Goal: Information Seeking & Learning: Compare options

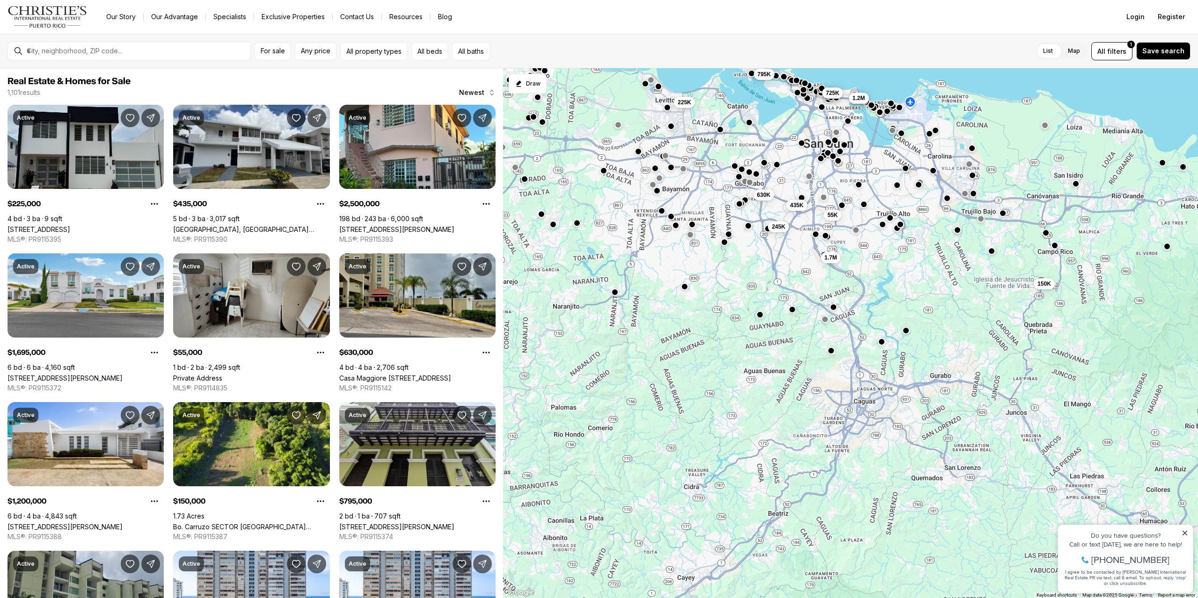
drag, startPoint x: 865, startPoint y: 466, endPoint x: 851, endPoint y: 245, distance: 222.1
click at [851, 246] on div "55K 1.7M 150K 575K 725K 2.5M 1.2M 435K 630K 245K 795K 225K" at bounding box center [850, 333] width 695 height 531
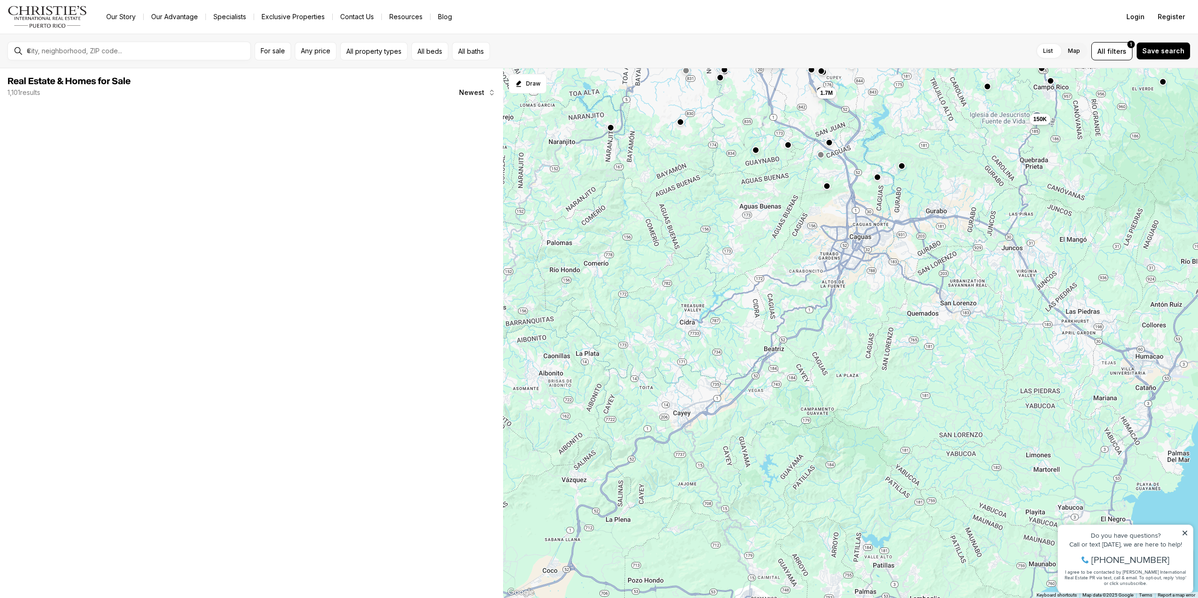
drag, startPoint x: 882, startPoint y: 369, endPoint x: 884, endPoint y: 242, distance: 126.8
click at [884, 242] on div "55K 1.7M 150K 575K 725K 2.5M 1.2M 435K 630K 245K 225K" at bounding box center [850, 333] width 695 height 531
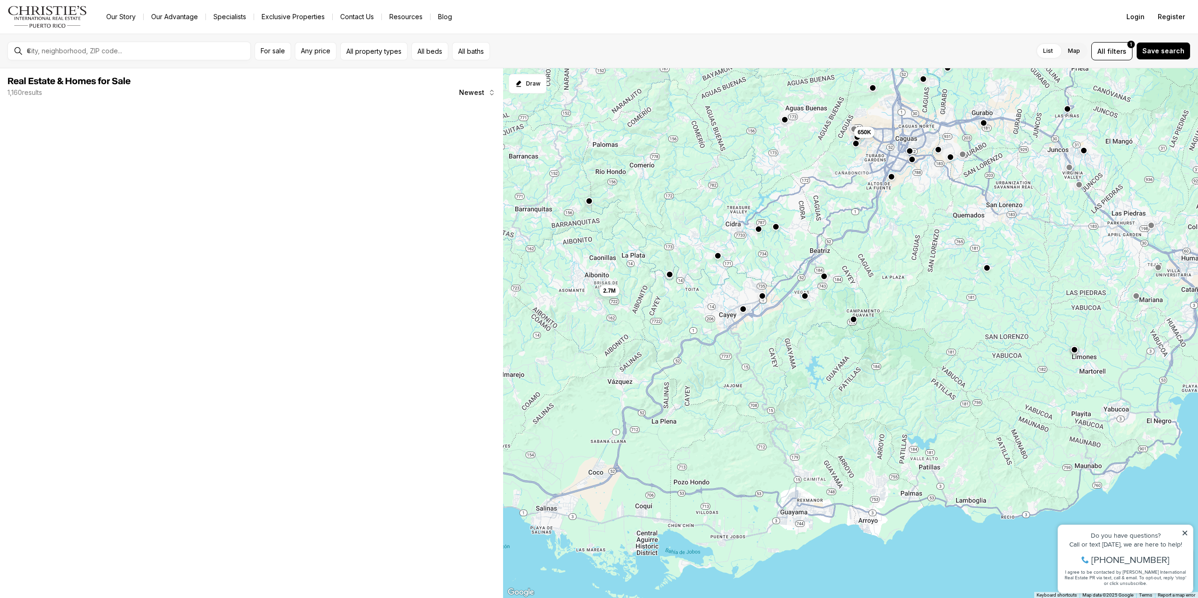
drag, startPoint x: 798, startPoint y: 359, endPoint x: 852, endPoint y: 270, distance: 104.5
click at [852, 270] on div "1.7M 150K 650K 2.7M" at bounding box center [850, 333] width 695 height 531
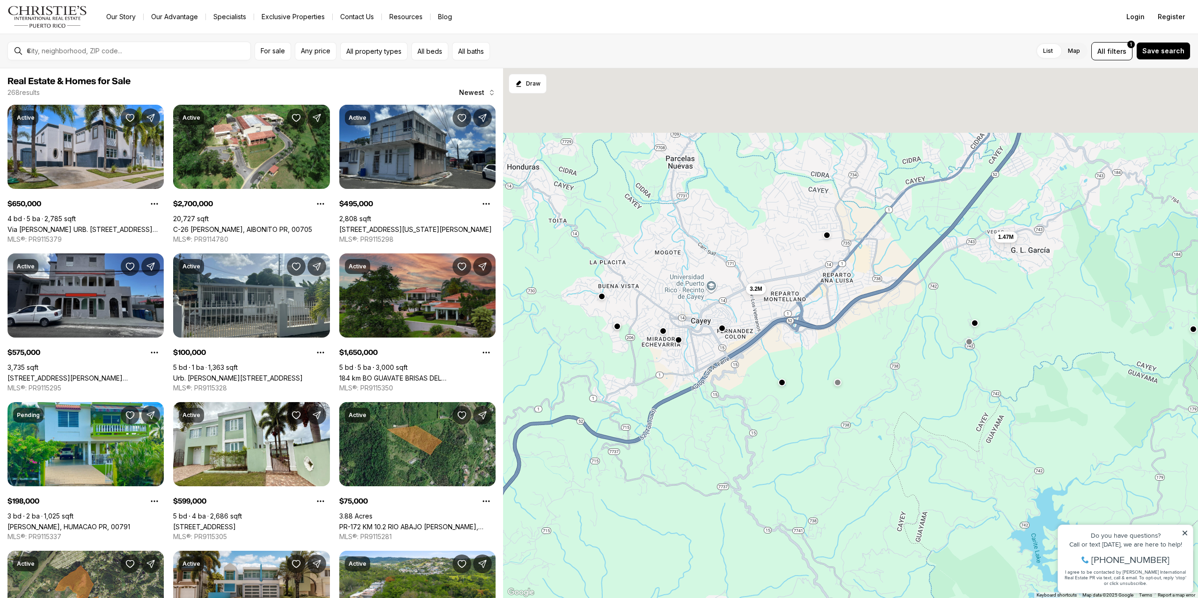
drag, startPoint x: 753, startPoint y: 189, endPoint x: 794, endPoint y: 392, distance: 207.1
click at [794, 392] on div "3.2M 1.47M" at bounding box center [850, 333] width 695 height 531
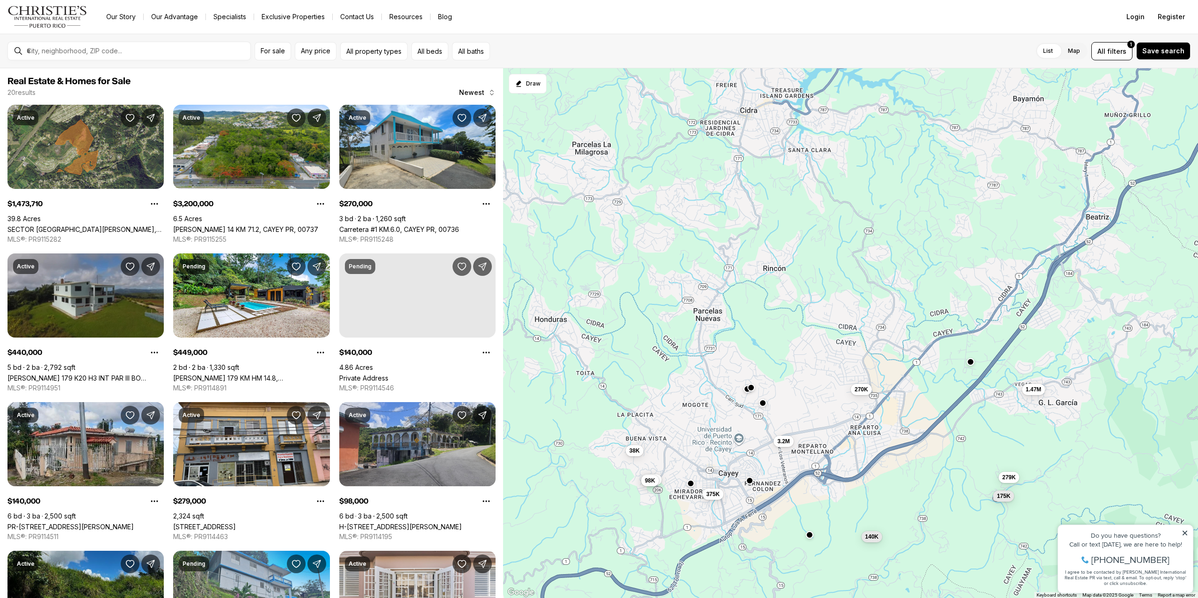
drag, startPoint x: 798, startPoint y: 249, endPoint x: 806, endPoint y: 342, distance: 92.9
click at [806, 342] on div "270K 3.2M 1.47M 140K 140K 98K 279K 38K 175K 375K" at bounding box center [850, 333] width 695 height 531
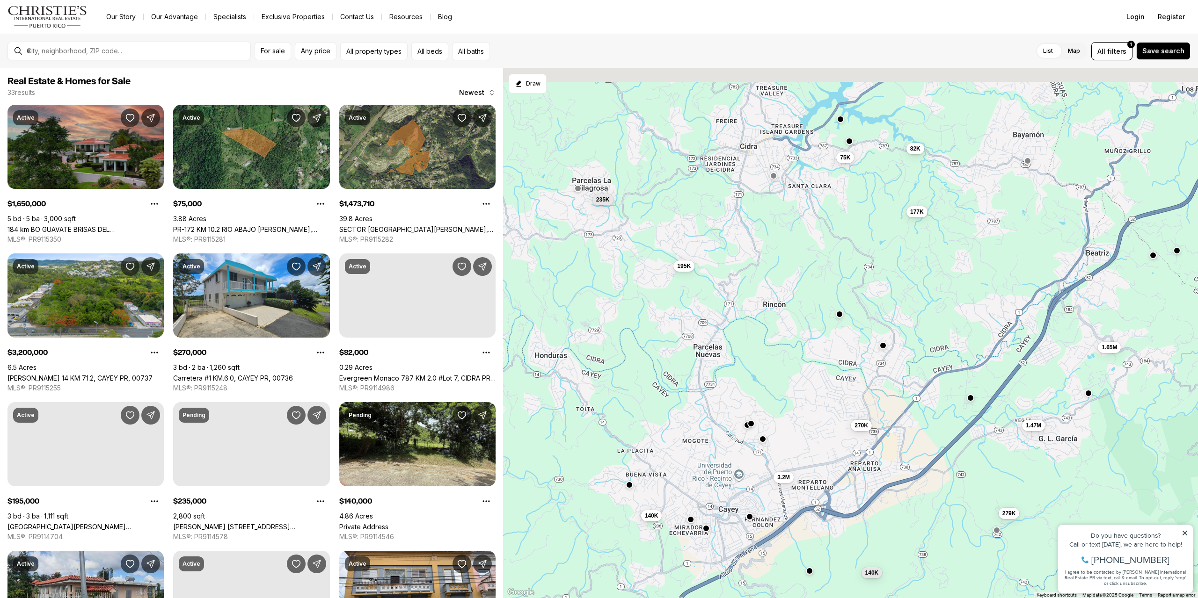
drag, startPoint x: 807, startPoint y: 233, endPoint x: 808, endPoint y: 260, distance: 26.7
click at [808, 260] on div "270K 3.2M 1.47M 140K 140K 279K 1.65M 75K 82K 195K 235K 177K" at bounding box center [850, 333] width 695 height 531
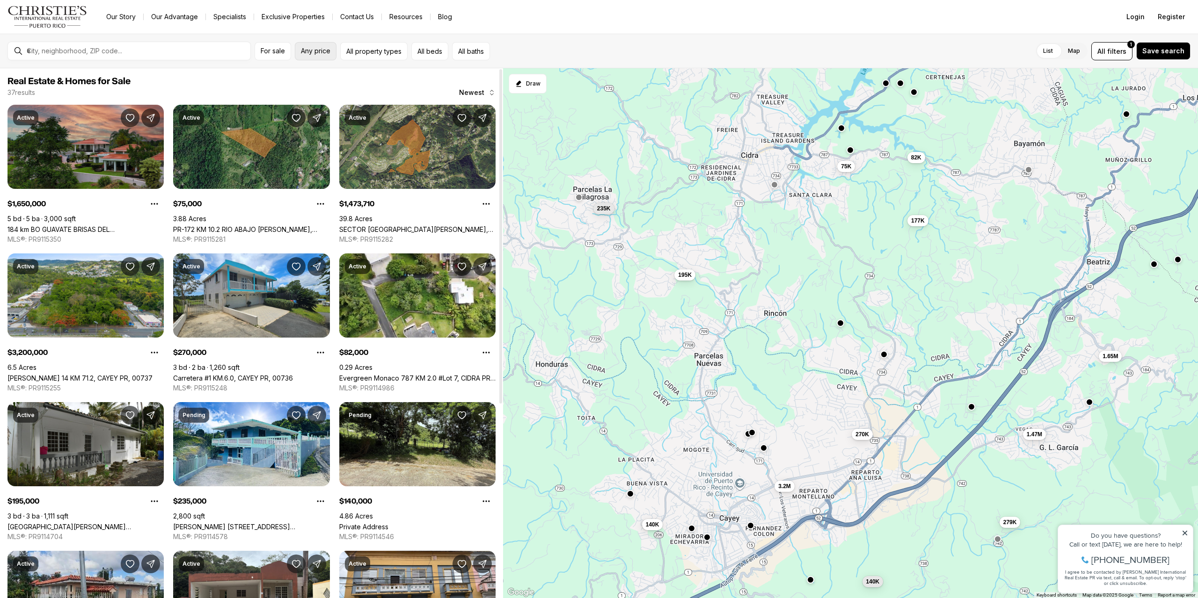
click at [319, 51] on span "Any price" at bounding box center [315, 50] width 29 height 7
click at [437, 81] on input "priceMax" at bounding box center [440, 82] width 80 height 22
type input "**********"
click at [330, 109] on icon "Maximum" at bounding box center [328, 106] width 3 height 6
type input "*******"
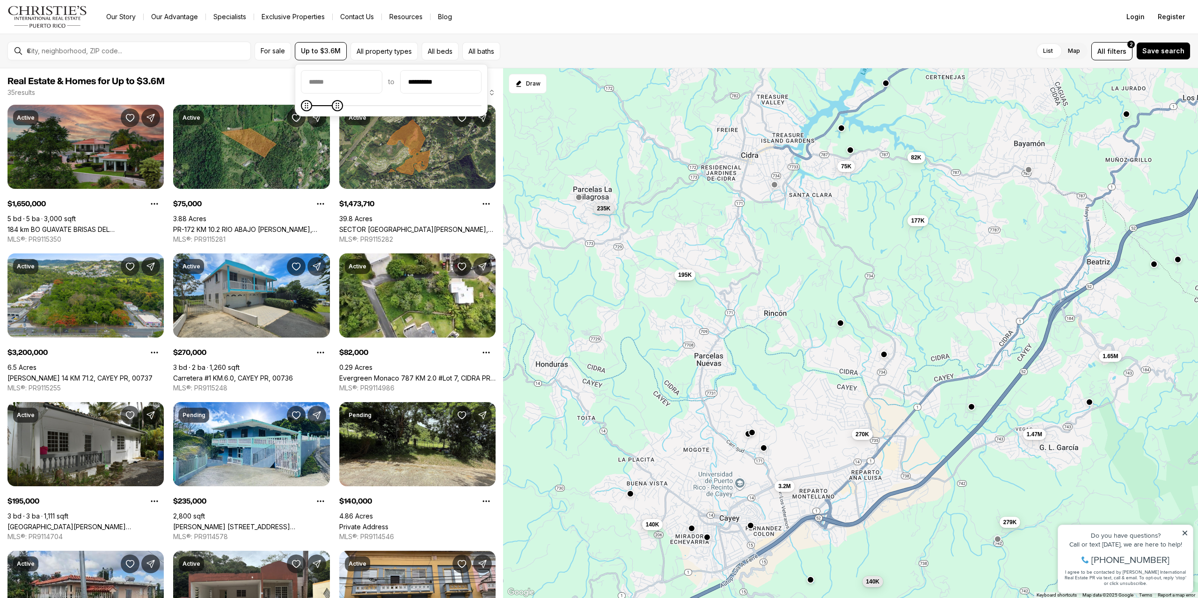
click at [303, 109] on icon "Minimum" at bounding box center [306, 105] width 7 height 7
type input "*******"
click at [304, 109] on icon "Maximum" at bounding box center [307, 105] width 7 height 7
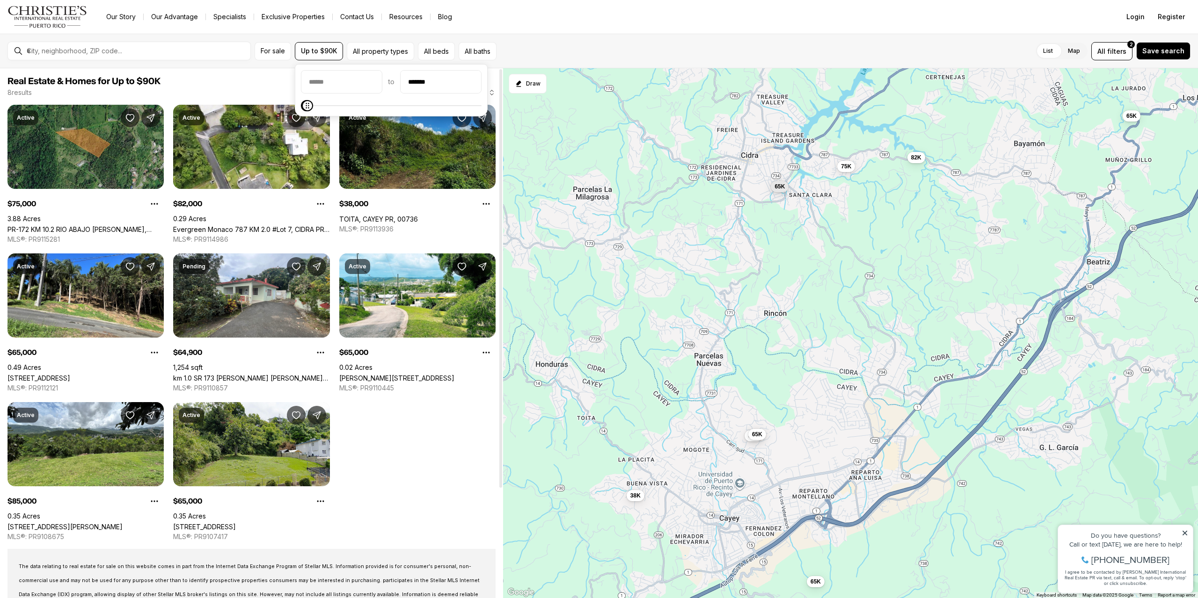
click at [422, 489] on div "Active $75,000 3.88 Acres PR-172 KM 10.2 RIO ABAJO WARD, LOT E, CIDRA PR, 00739…" at bounding box center [251, 323] width 488 height 437
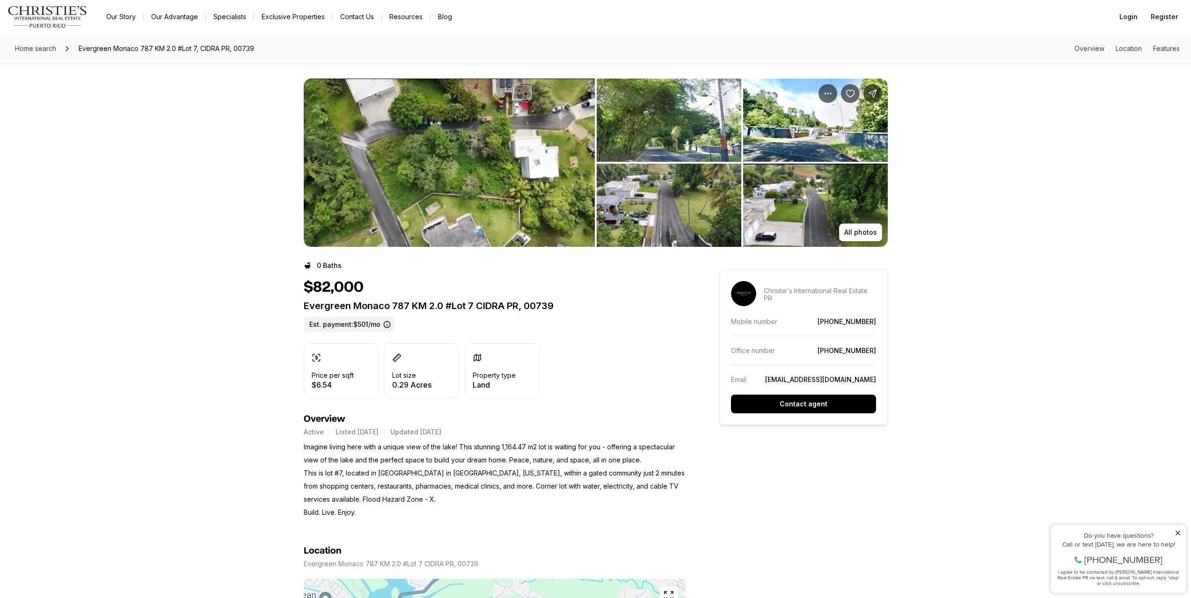
click at [499, 197] on img "View image gallery" at bounding box center [449, 163] width 291 height 168
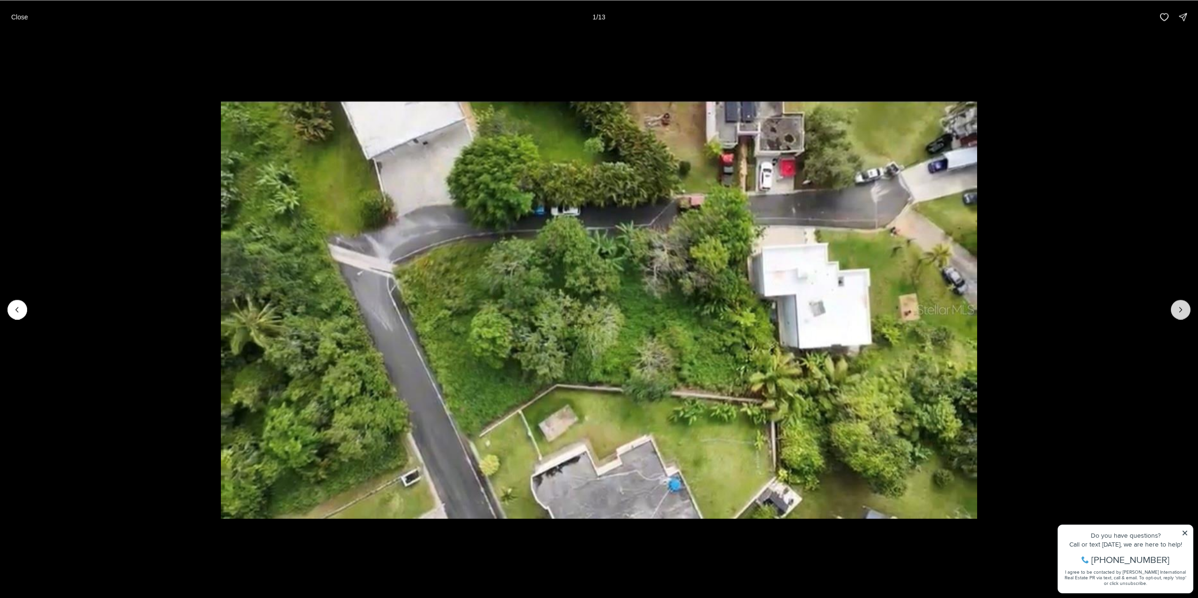
click at [1177, 315] on button "Next slide" at bounding box center [1181, 310] width 20 height 20
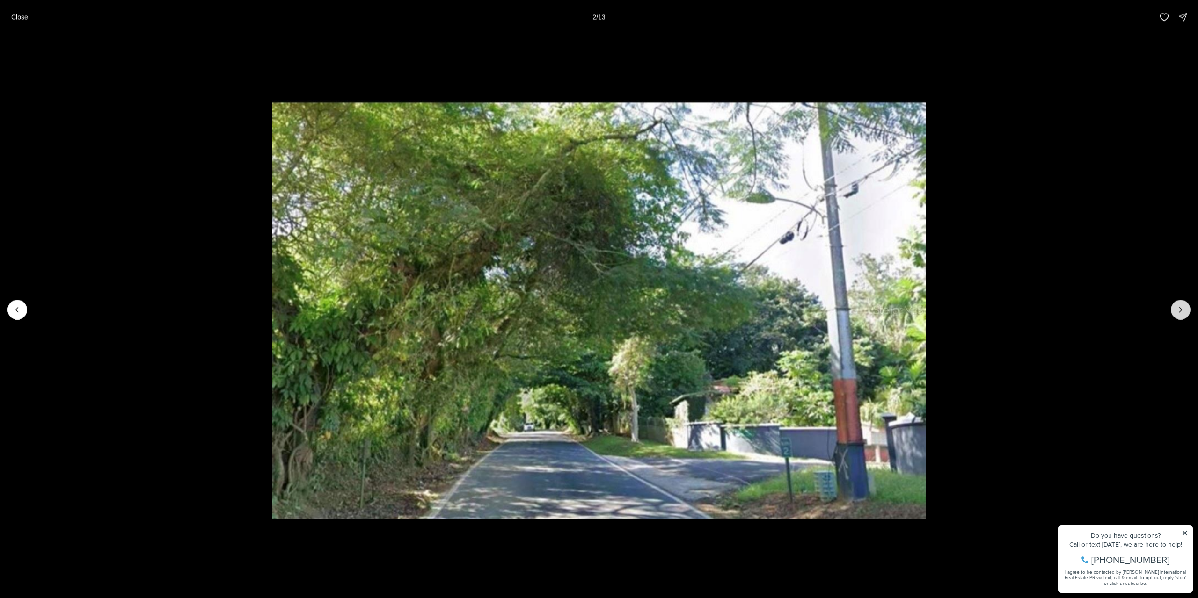
click at [1178, 315] on button "Next slide" at bounding box center [1181, 310] width 20 height 20
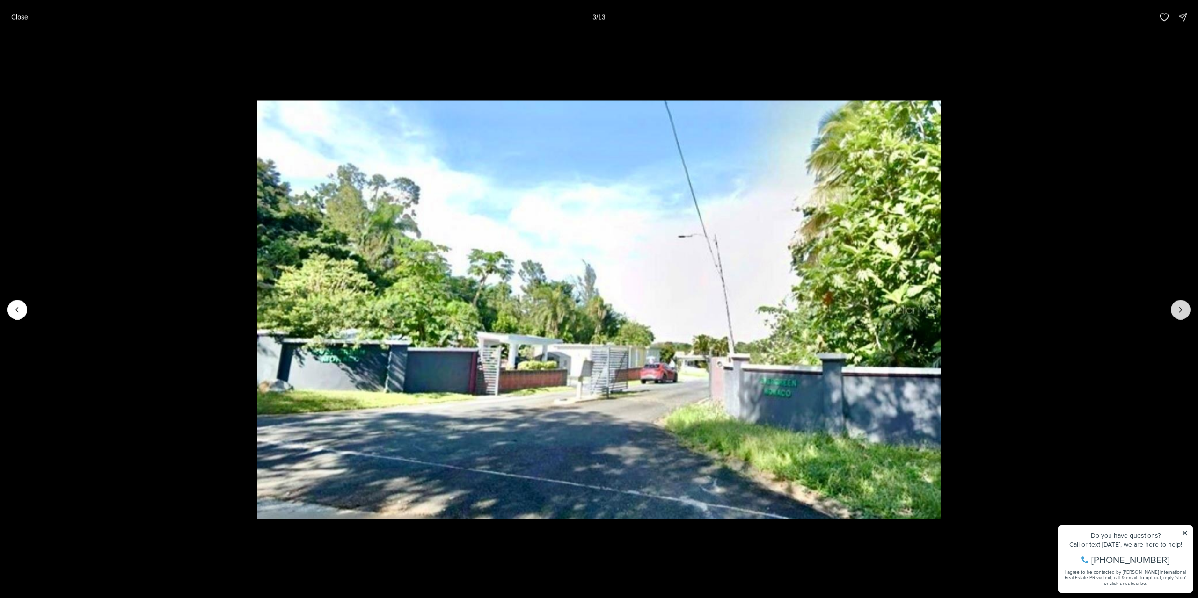
click at [1178, 315] on button "Next slide" at bounding box center [1181, 310] width 20 height 20
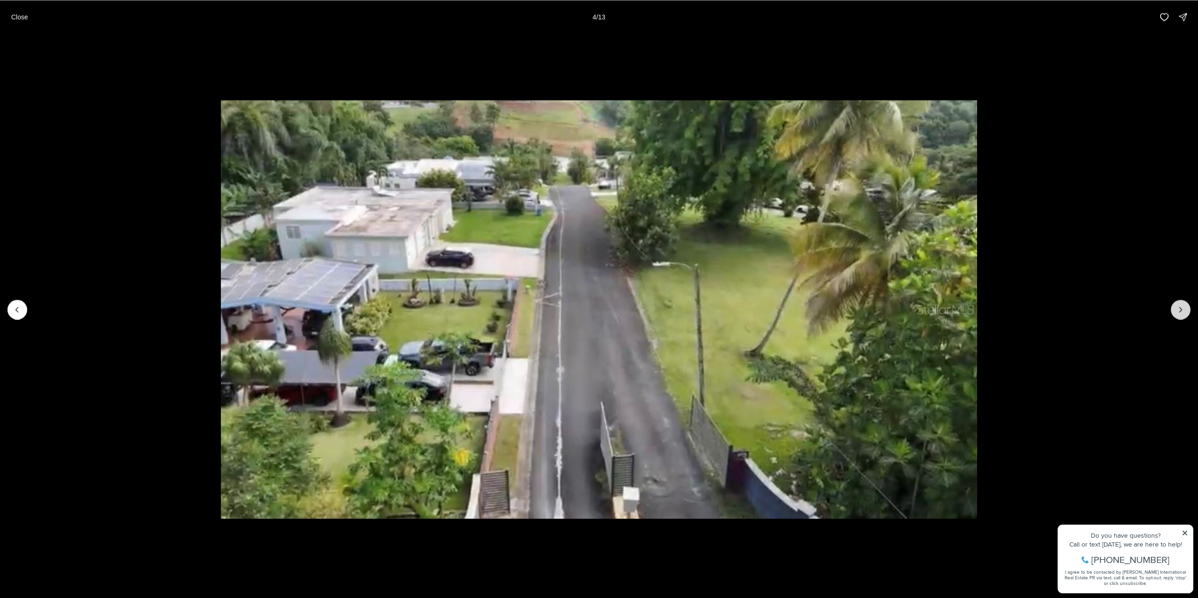
click at [1178, 315] on button "Next slide" at bounding box center [1181, 310] width 20 height 20
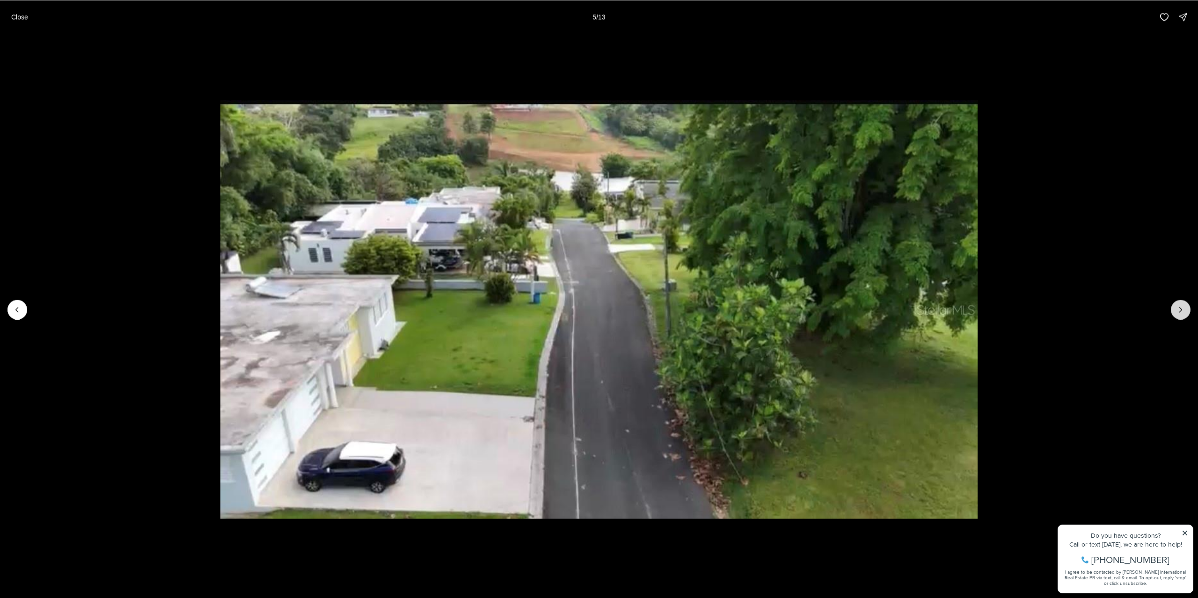
click at [1178, 315] on button "Next slide" at bounding box center [1181, 310] width 20 height 20
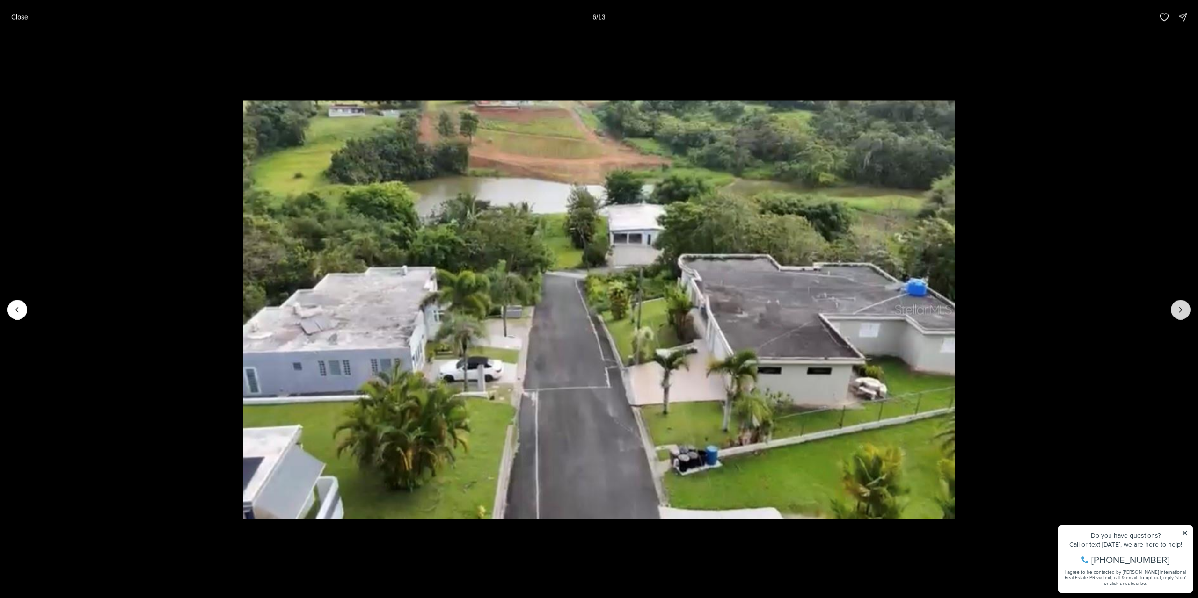
click at [1179, 315] on button "Next slide" at bounding box center [1181, 310] width 20 height 20
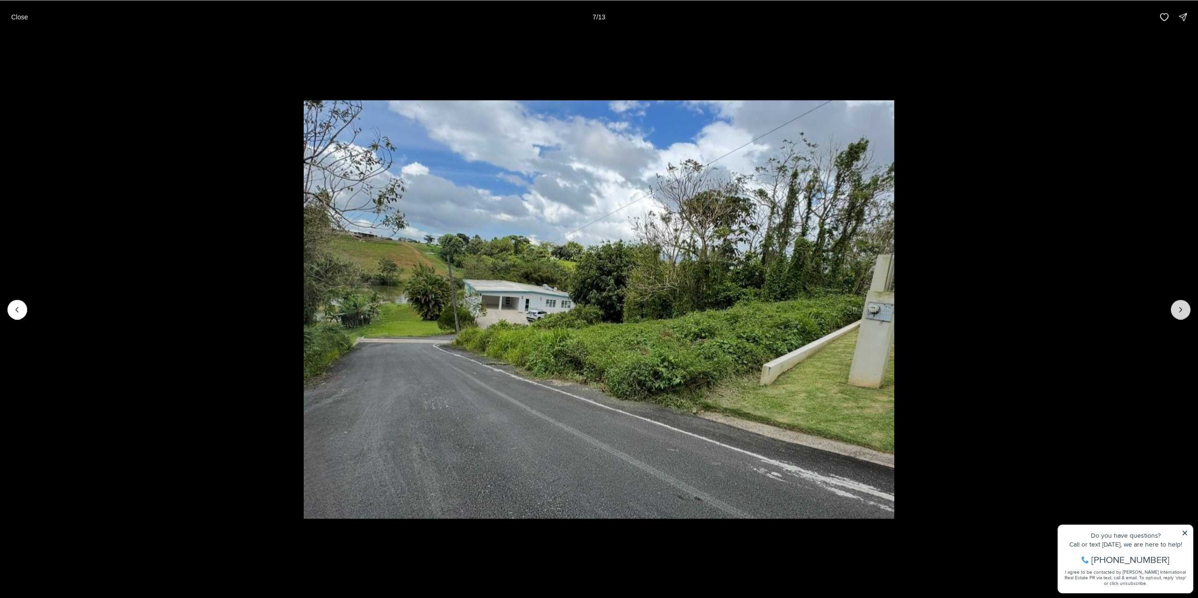
click at [1179, 315] on button "Next slide" at bounding box center [1181, 310] width 20 height 20
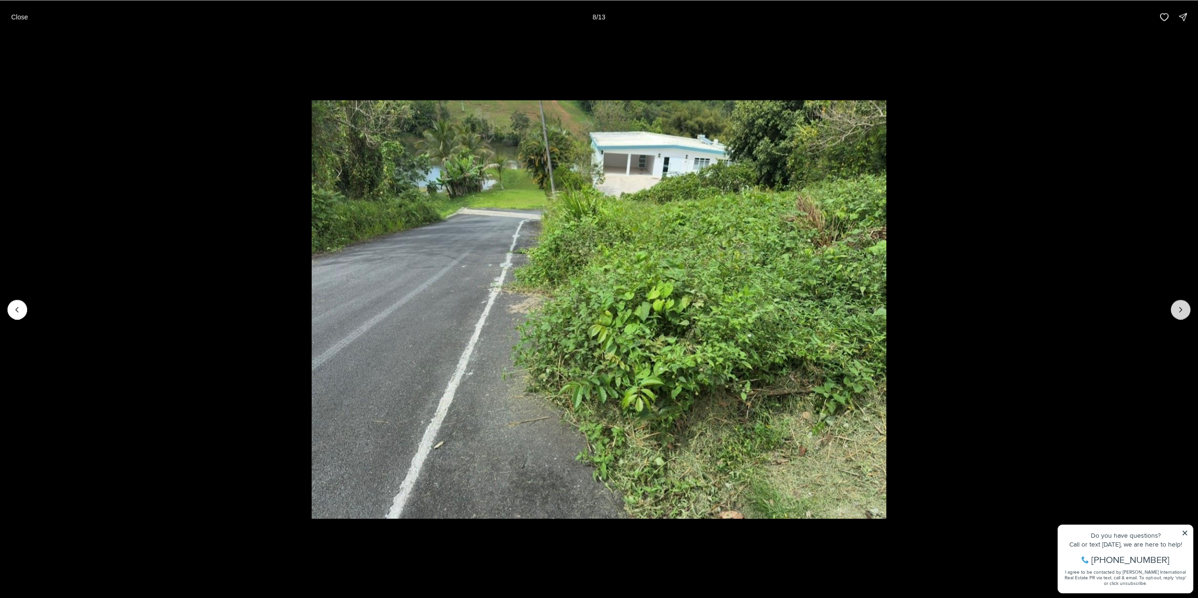
click at [1179, 315] on button "Next slide" at bounding box center [1181, 310] width 20 height 20
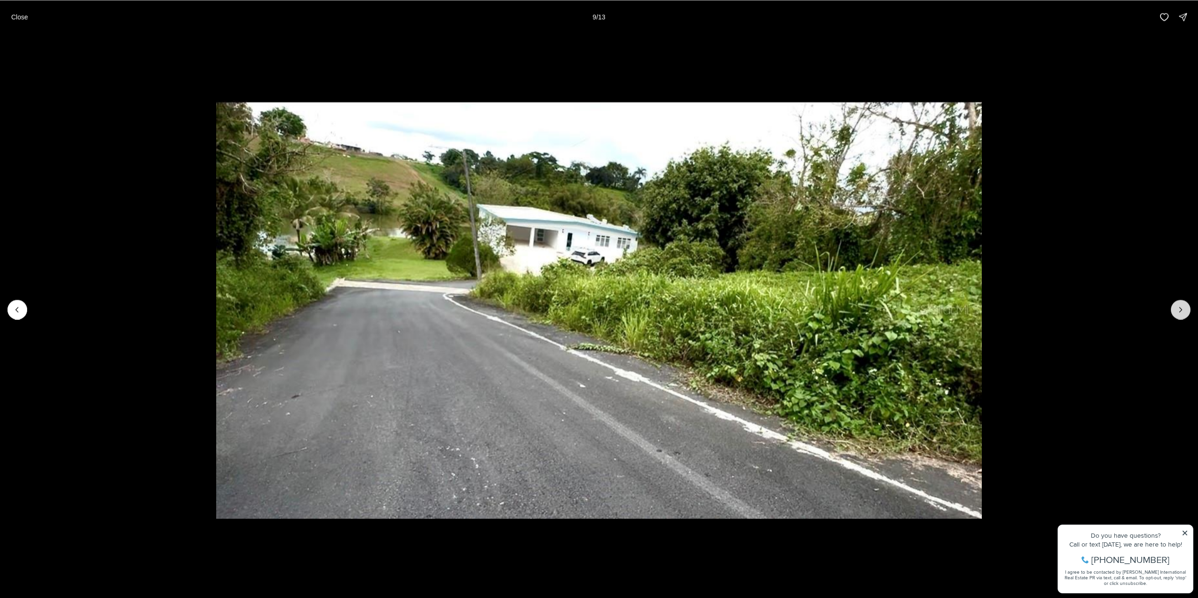
click at [1179, 315] on button "Next slide" at bounding box center [1181, 310] width 20 height 20
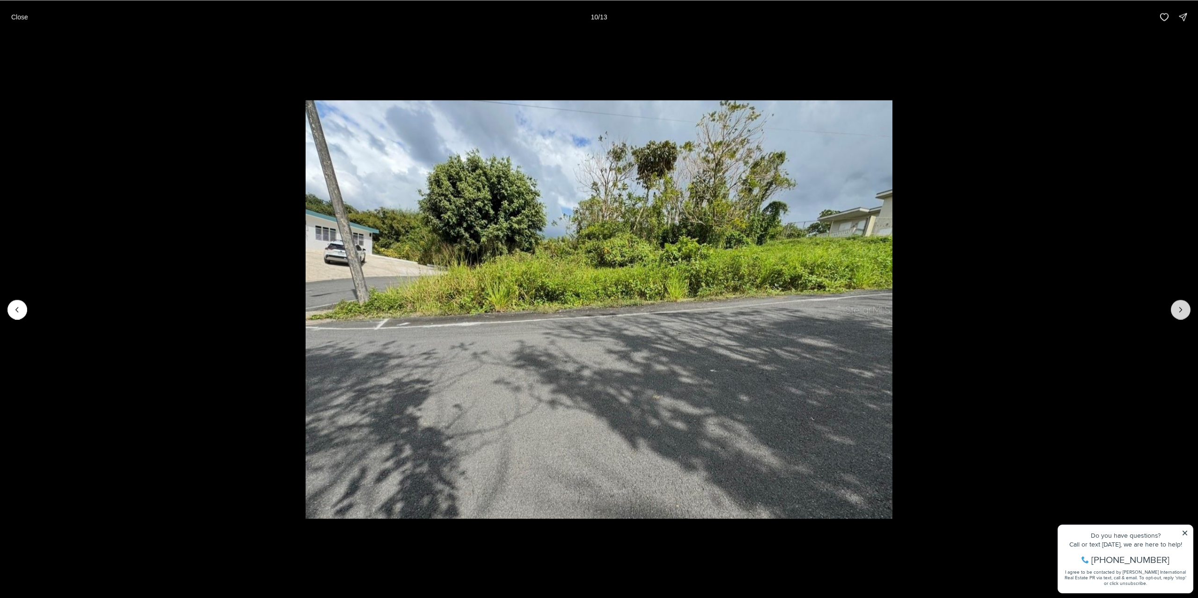
click at [1179, 315] on button "Next slide" at bounding box center [1181, 310] width 20 height 20
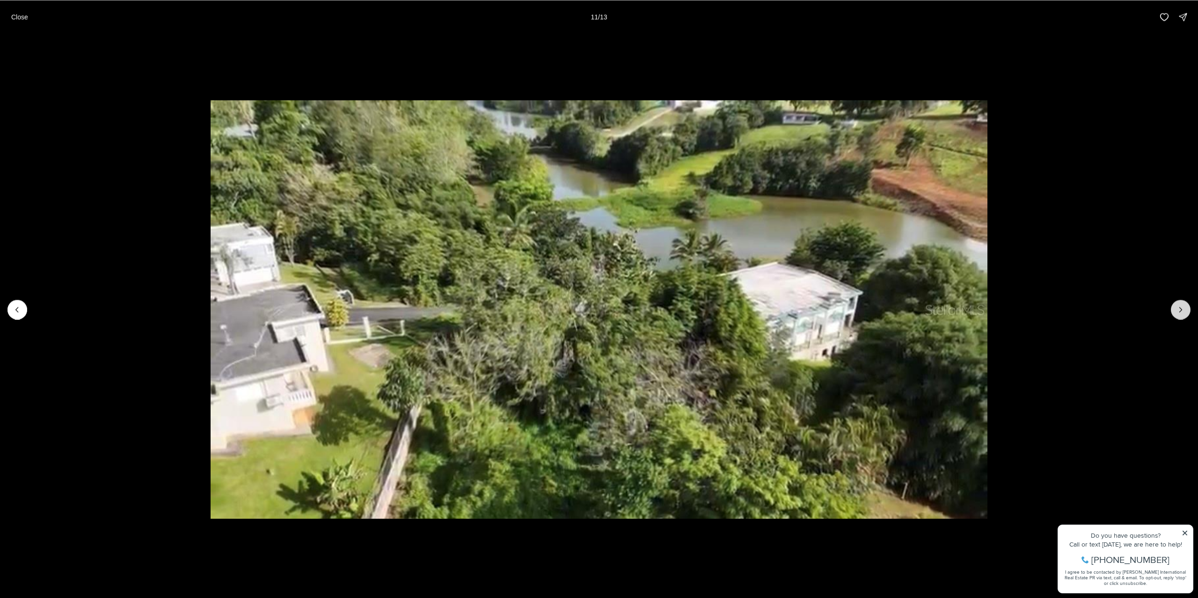
click at [1179, 315] on button "Next slide" at bounding box center [1181, 310] width 20 height 20
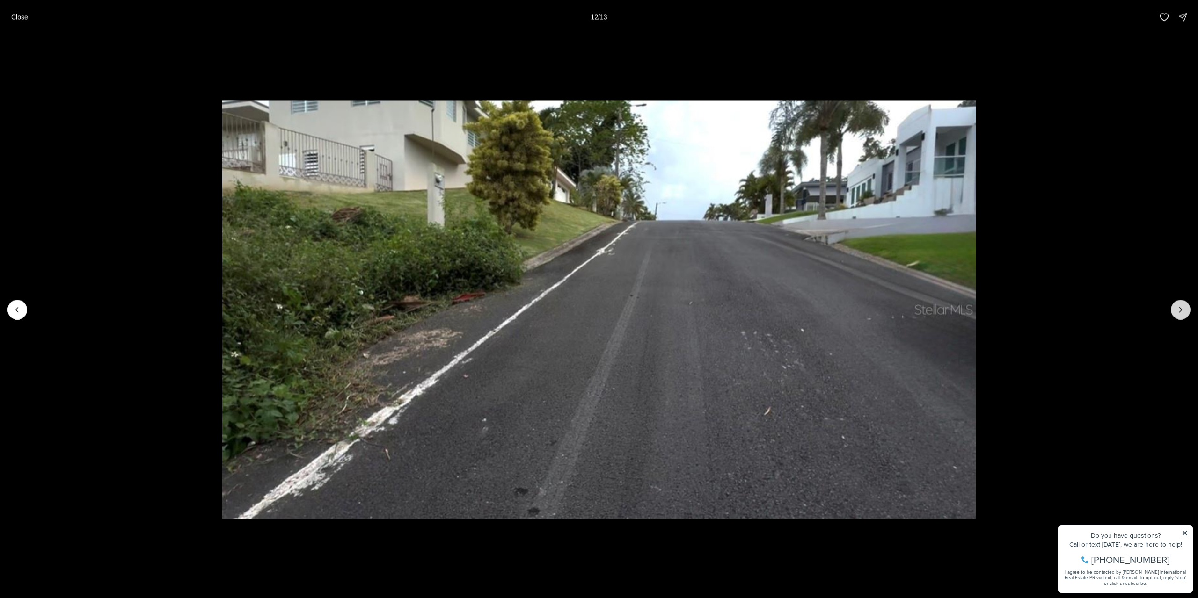
click at [1179, 315] on button "Next slide" at bounding box center [1181, 310] width 20 height 20
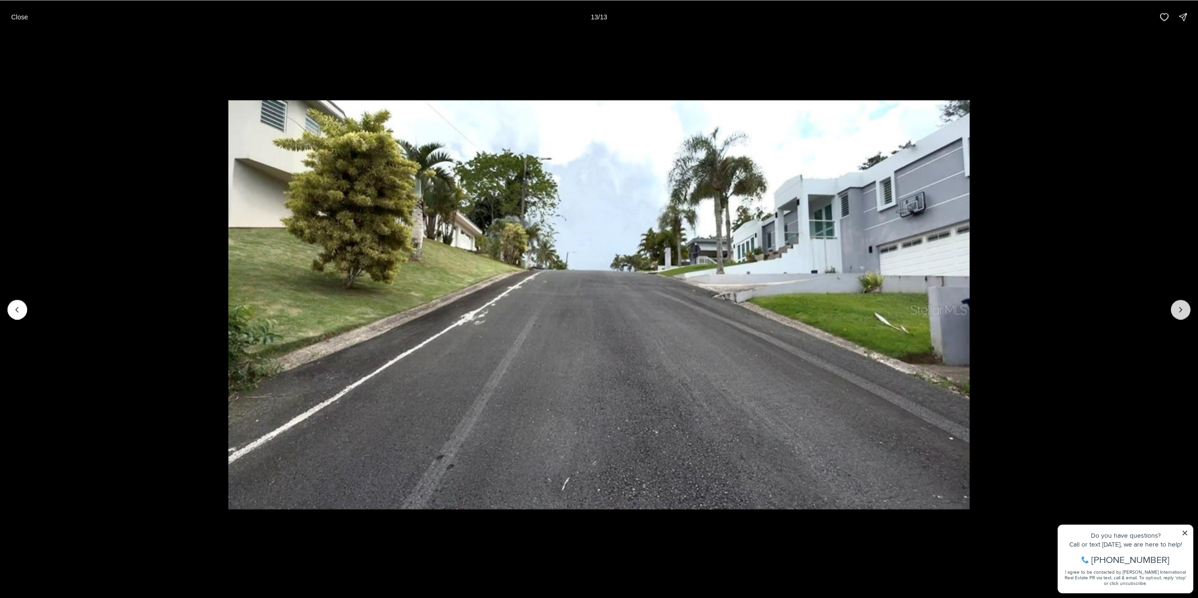
click at [1179, 315] on div at bounding box center [1181, 310] width 20 height 20
click at [5, 18] on div "Close 13 / 13" at bounding box center [599, 17] width 1198 height 34
click at [18, 22] on button "Close" at bounding box center [20, 16] width 28 height 19
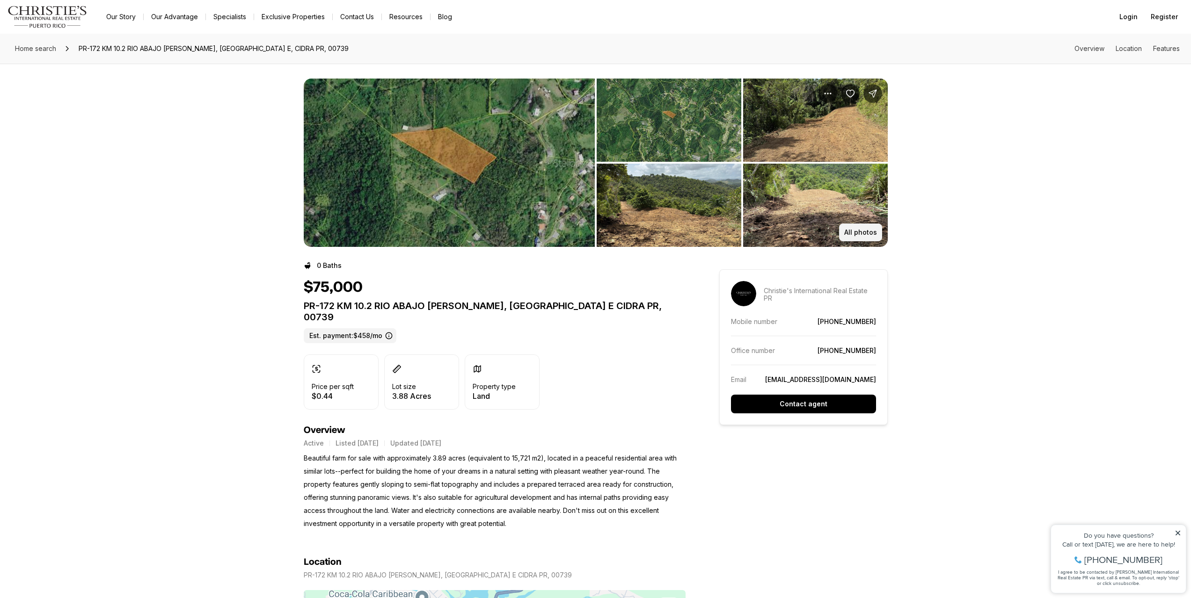
click at [861, 232] on p "All photos" at bounding box center [860, 232] width 33 height 7
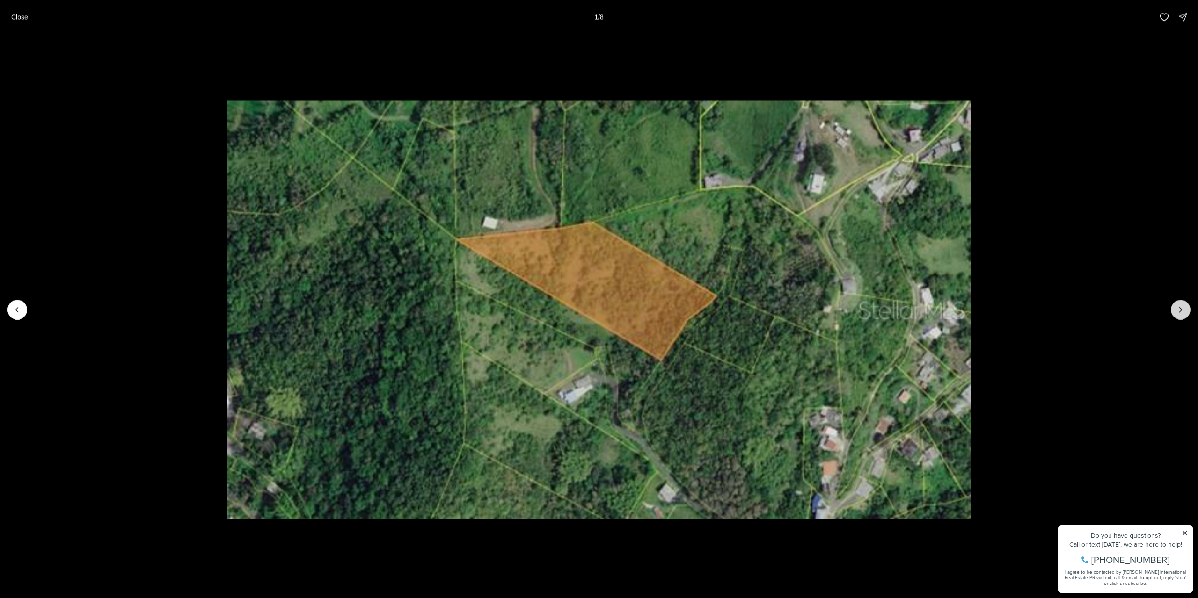
click at [1183, 307] on icon "Next slide" at bounding box center [1180, 309] width 9 height 9
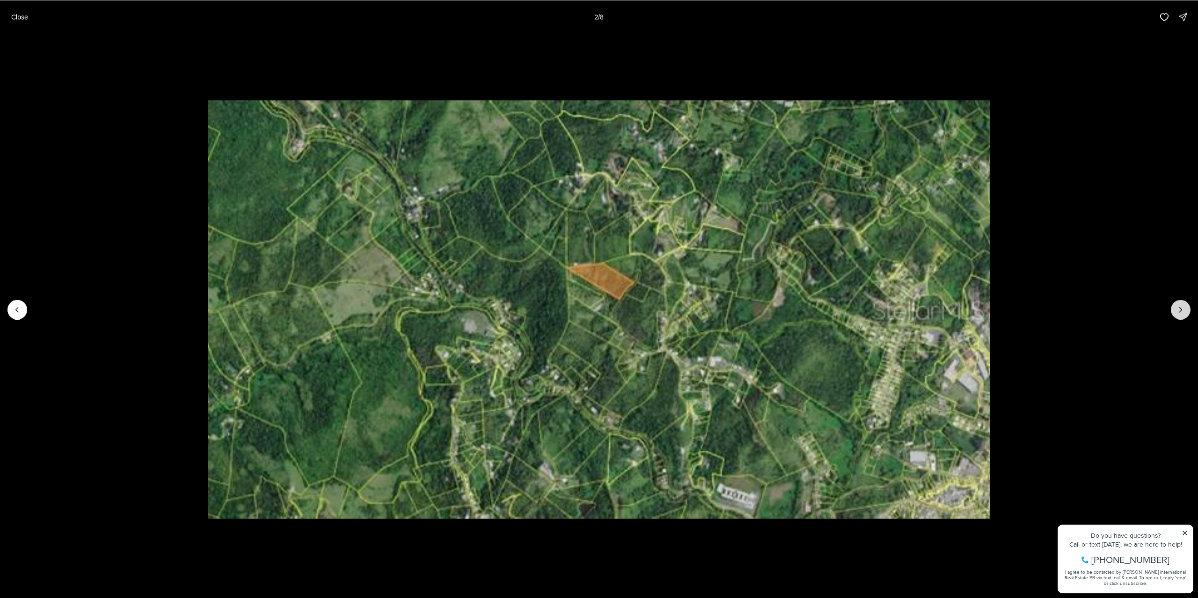
click at [1183, 307] on icon "Next slide" at bounding box center [1180, 309] width 9 height 9
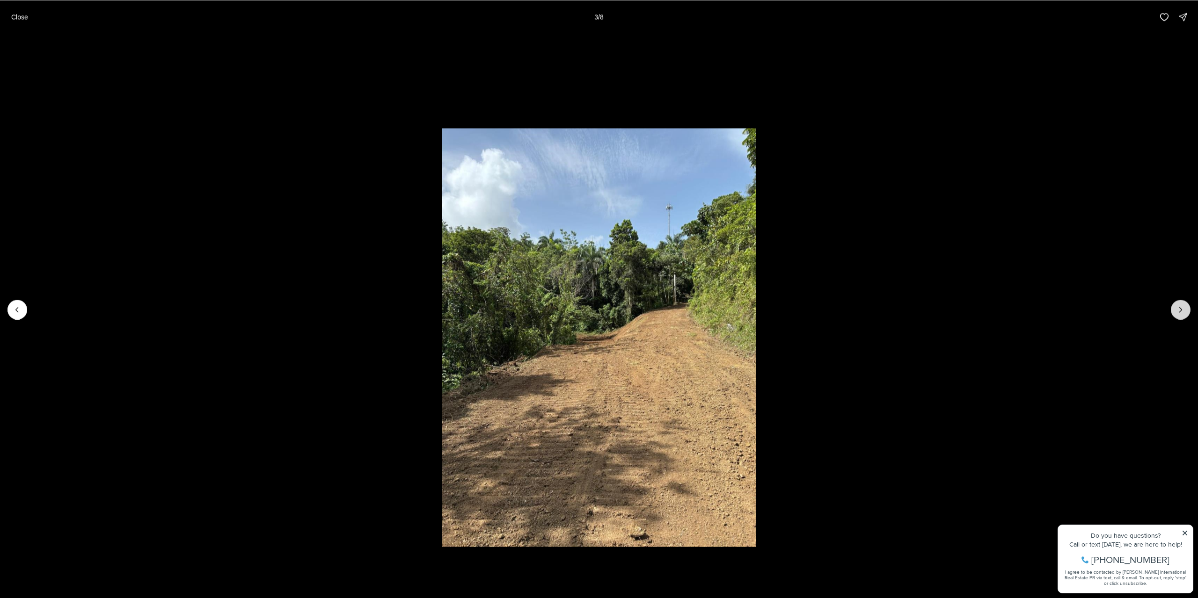
click at [1183, 307] on icon "Next slide" at bounding box center [1180, 309] width 9 height 9
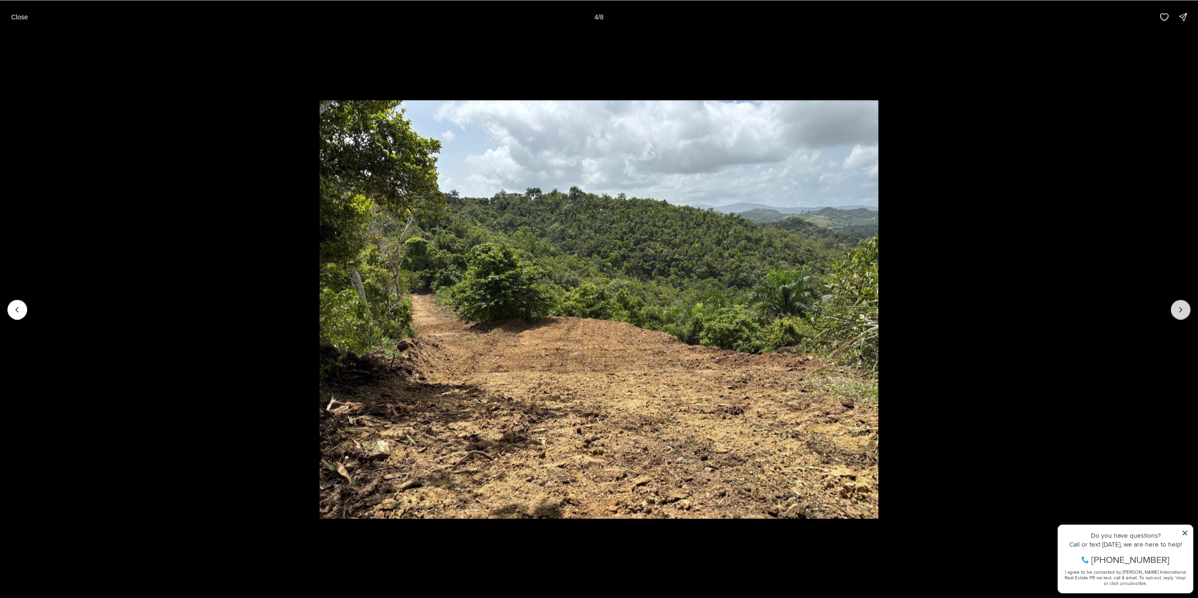
click at [1183, 307] on icon "Next slide" at bounding box center [1180, 309] width 9 height 9
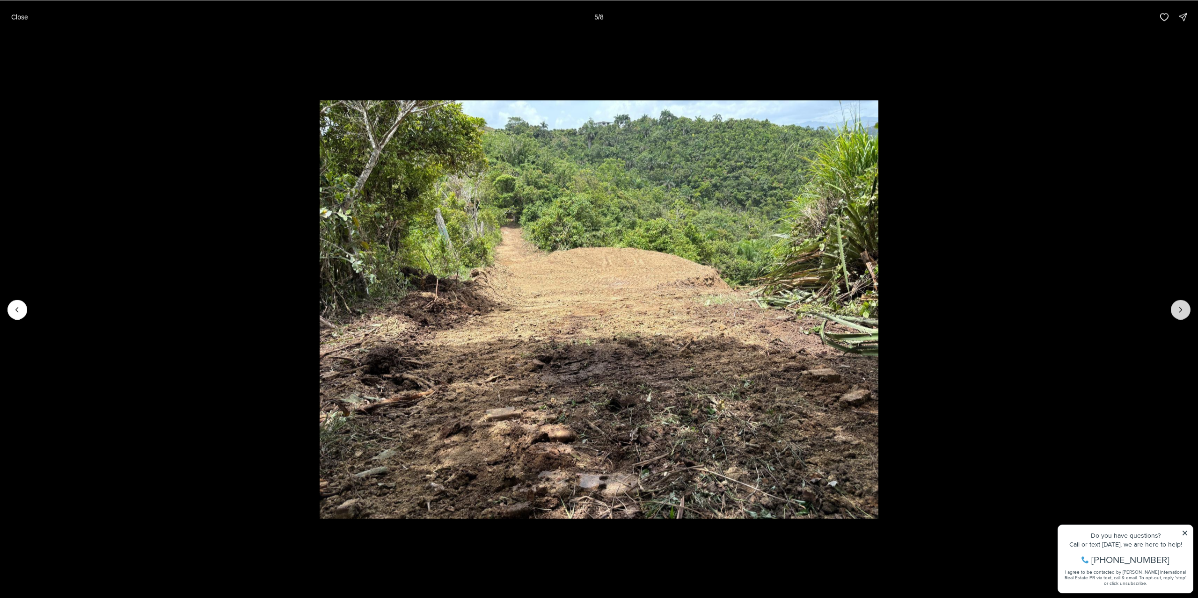
click at [1183, 307] on icon "Next slide" at bounding box center [1180, 309] width 9 height 9
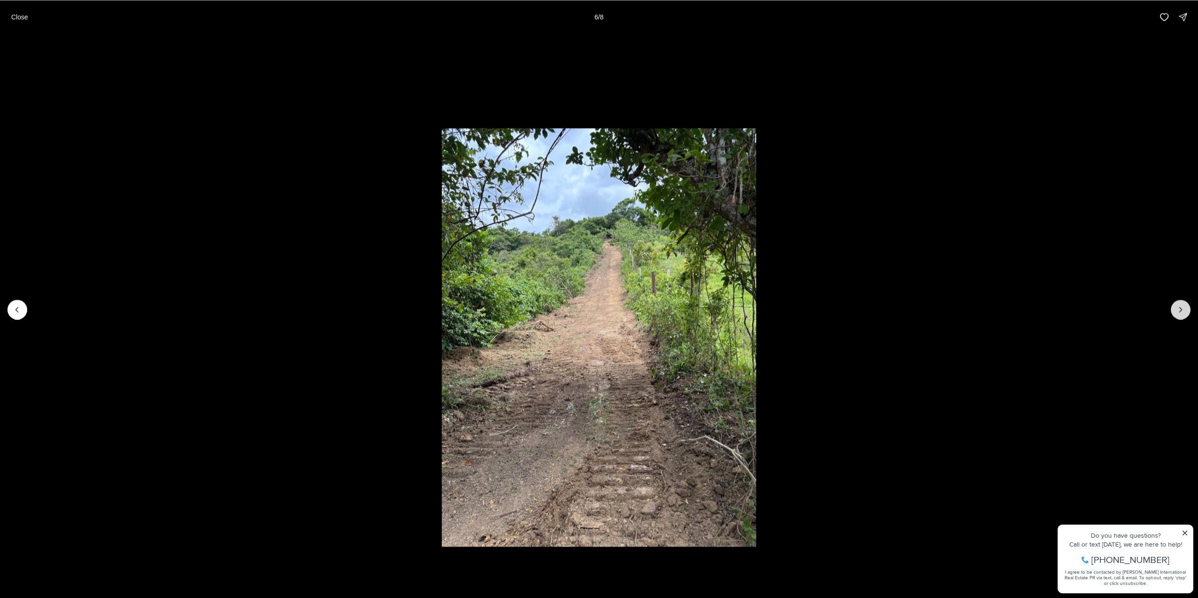
click at [1183, 307] on icon "Next slide" at bounding box center [1180, 309] width 9 height 9
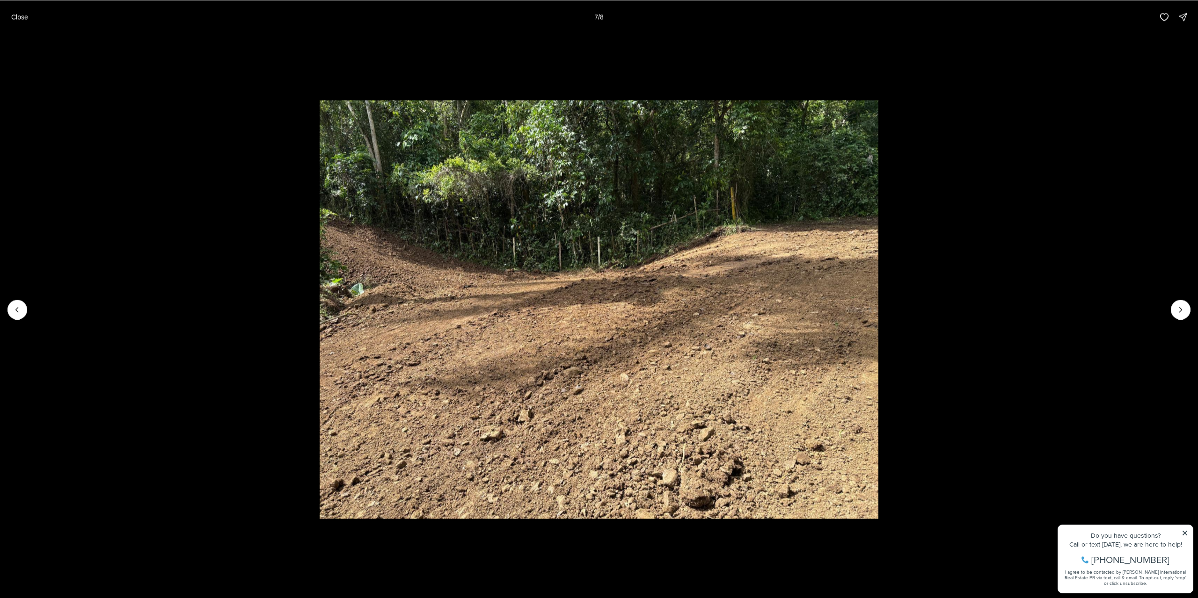
click at [15, 16] on p "Close" at bounding box center [19, 16] width 17 height 7
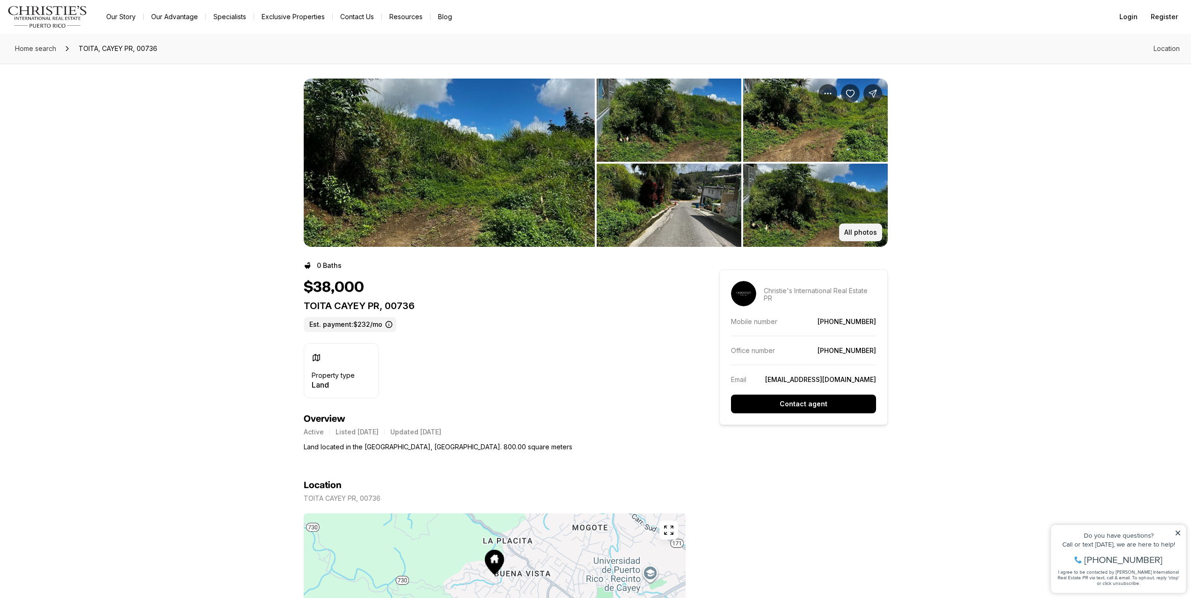
click at [863, 232] on p "All photos" at bounding box center [860, 232] width 33 height 7
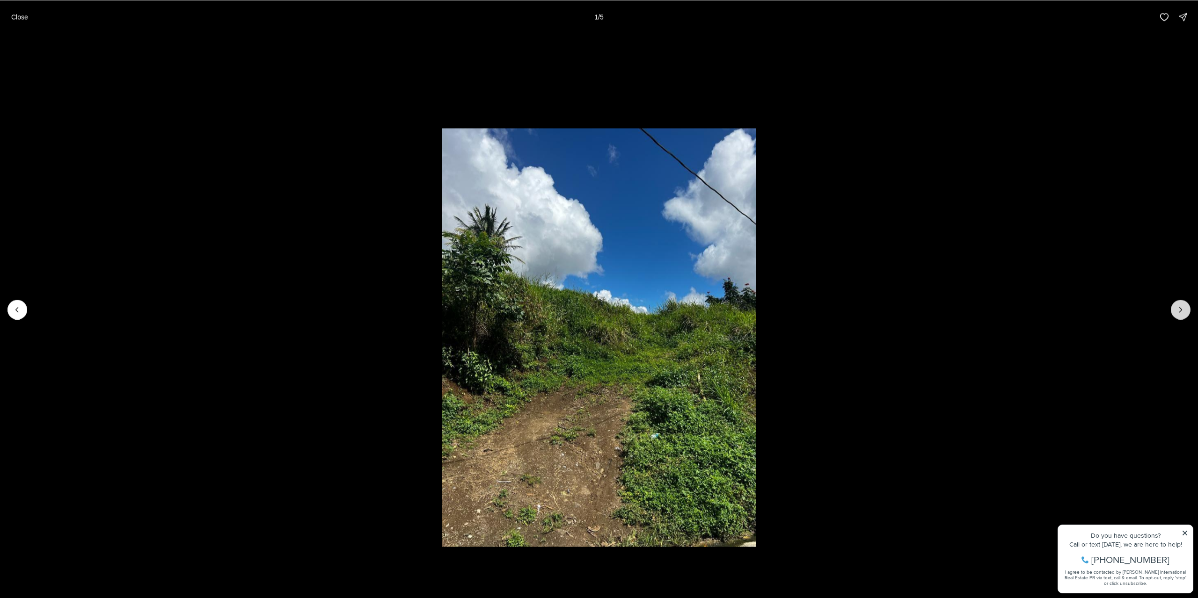
click at [1182, 313] on icon "Next slide" at bounding box center [1180, 309] width 9 height 9
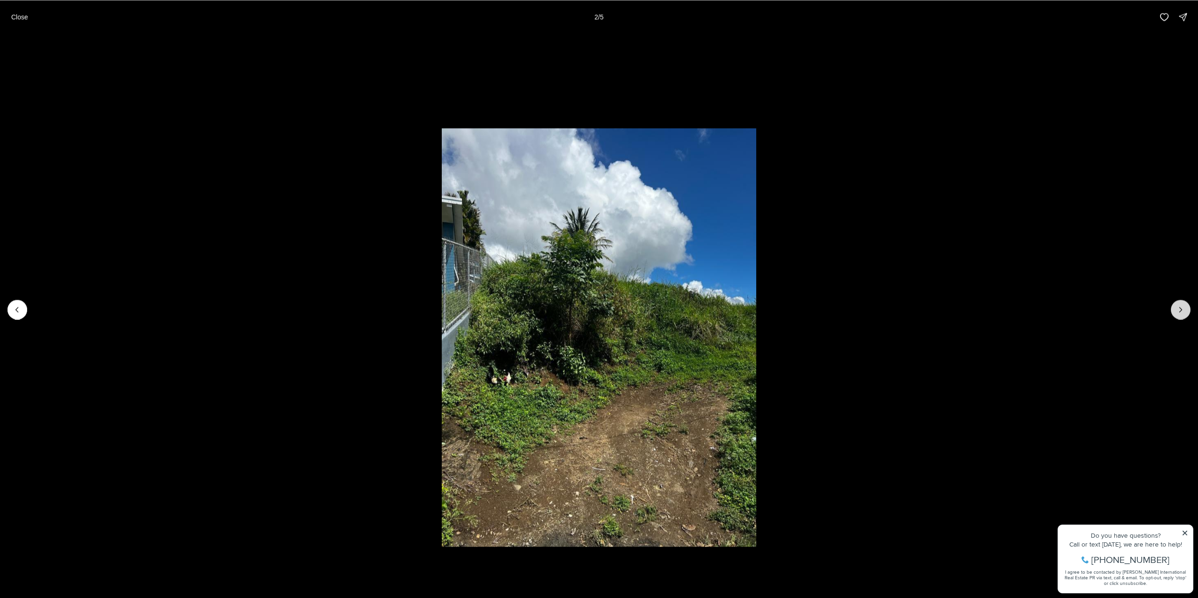
click at [1182, 313] on icon "Next slide" at bounding box center [1180, 309] width 9 height 9
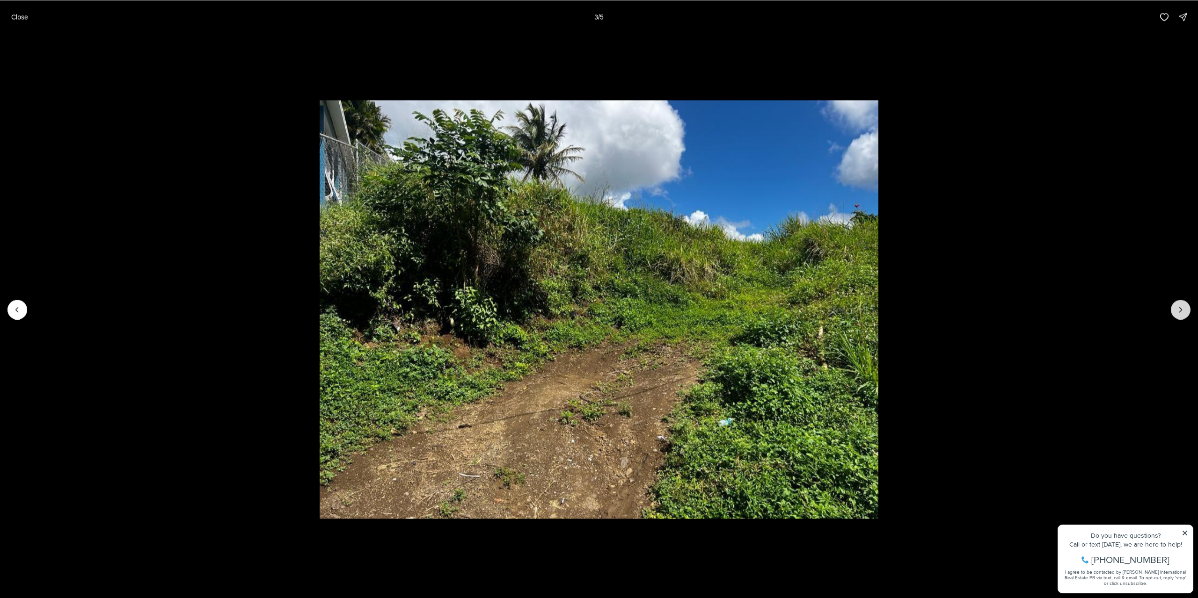
click at [1182, 313] on icon "Next slide" at bounding box center [1180, 309] width 9 height 9
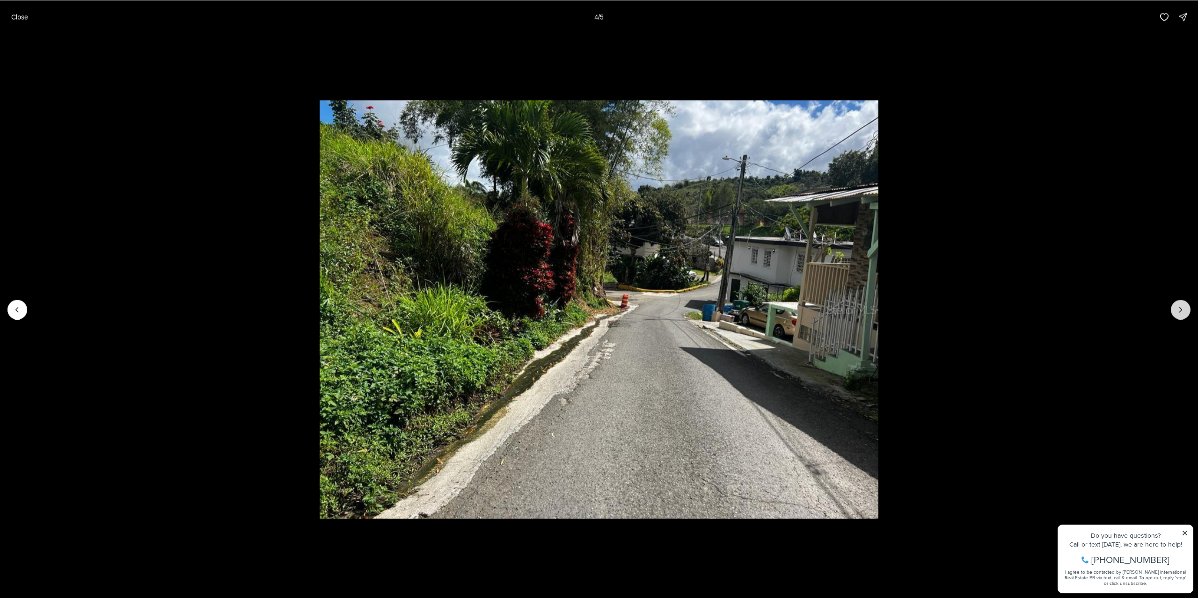
click at [1182, 313] on icon "Next slide" at bounding box center [1180, 309] width 9 height 9
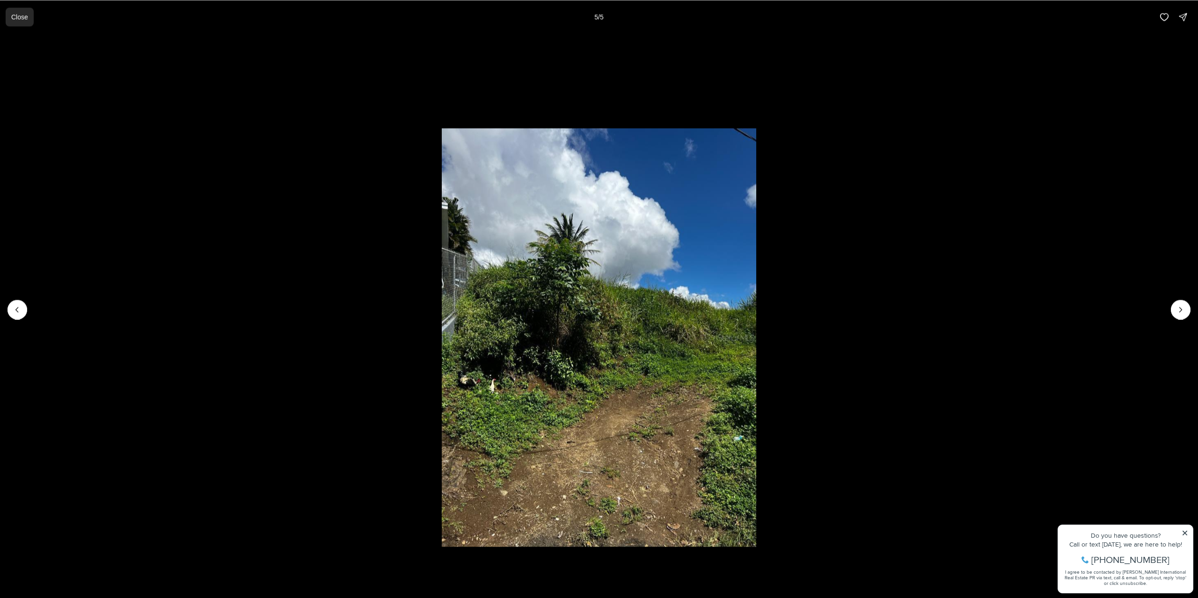
click at [20, 19] on p "Close" at bounding box center [19, 16] width 17 height 7
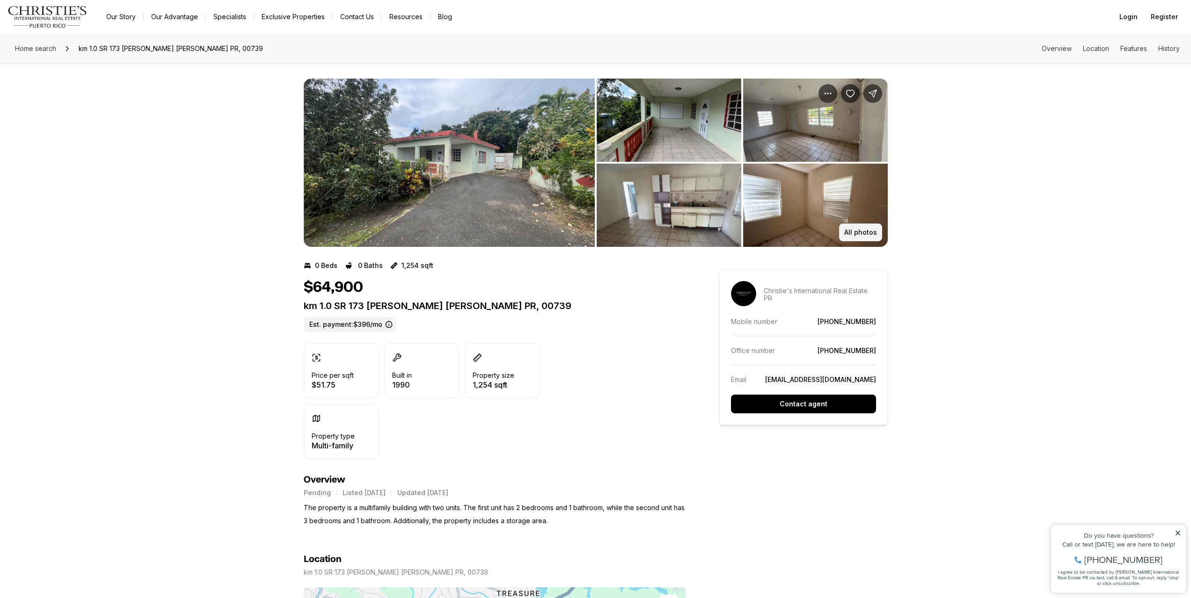
click at [871, 234] on p "All photos" at bounding box center [860, 232] width 33 height 7
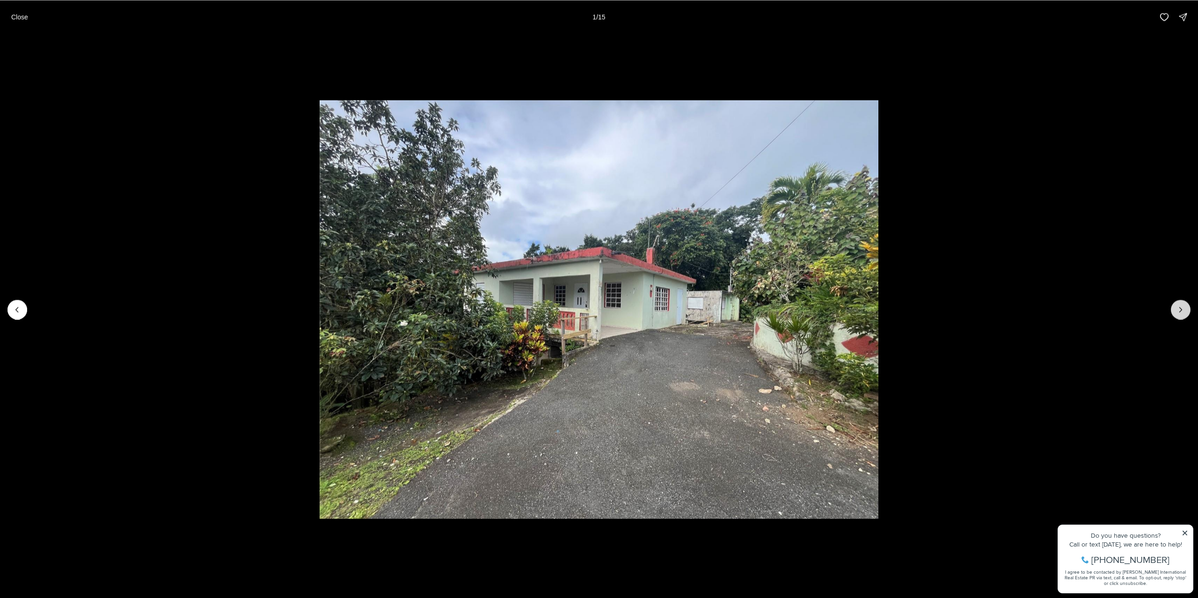
click at [1186, 307] on button "Next slide" at bounding box center [1181, 310] width 20 height 20
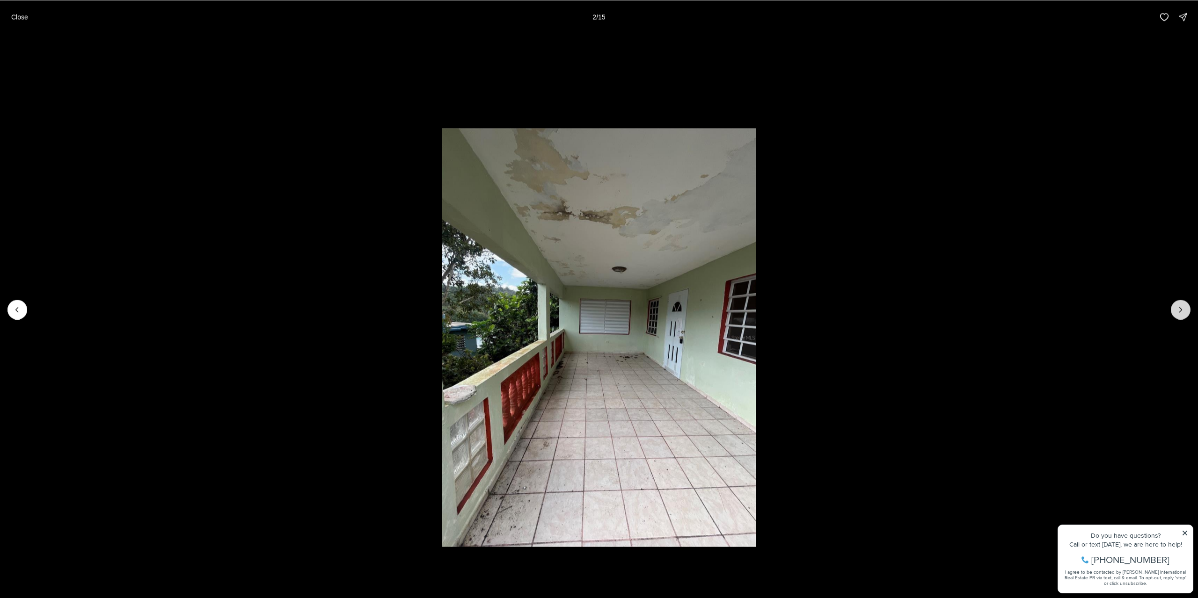
click at [1186, 307] on button "Next slide" at bounding box center [1181, 310] width 20 height 20
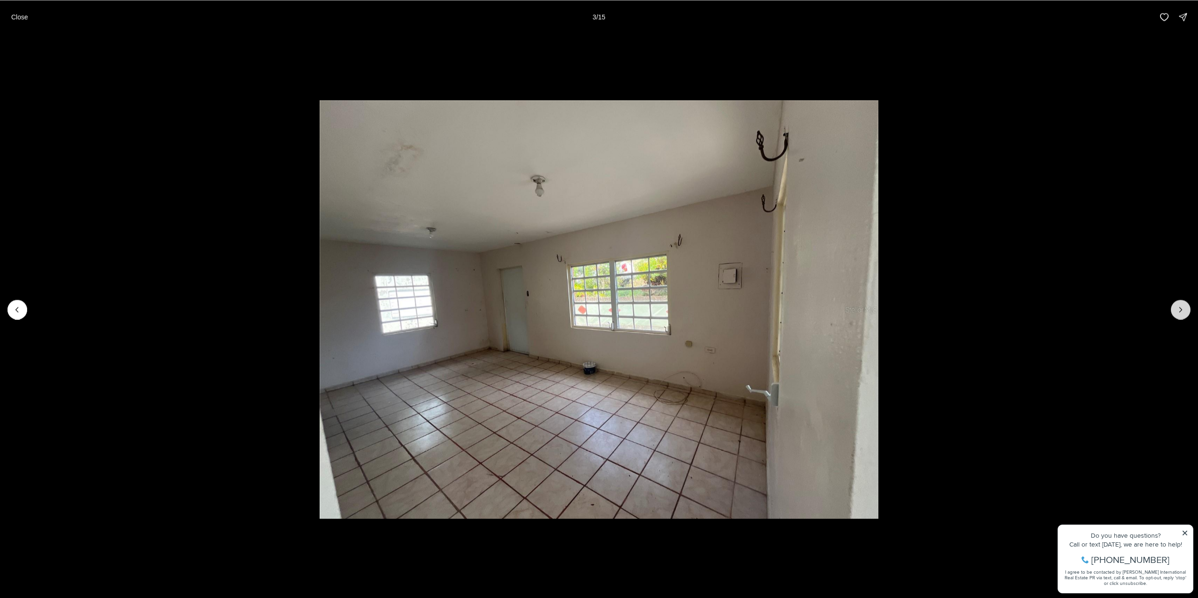
click at [1186, 307] on button "Next slide" at bounding box center [1181, 310] width 20 height 20
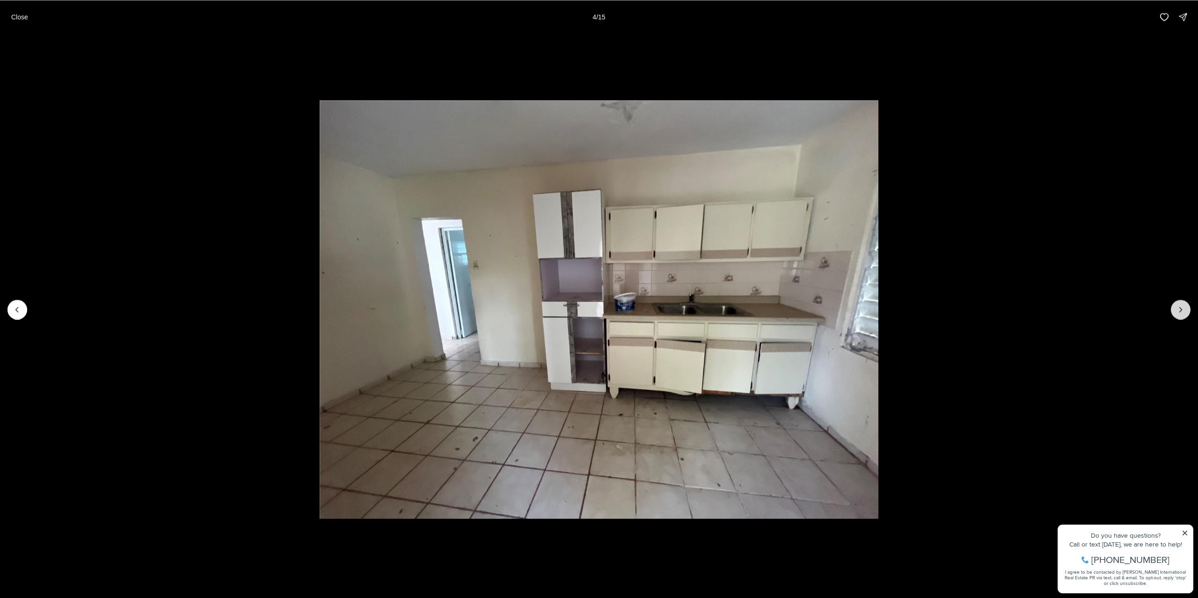
click at [1186, 307] on button "Next slide" at bounding box center [1181, 310] width 20 height 20
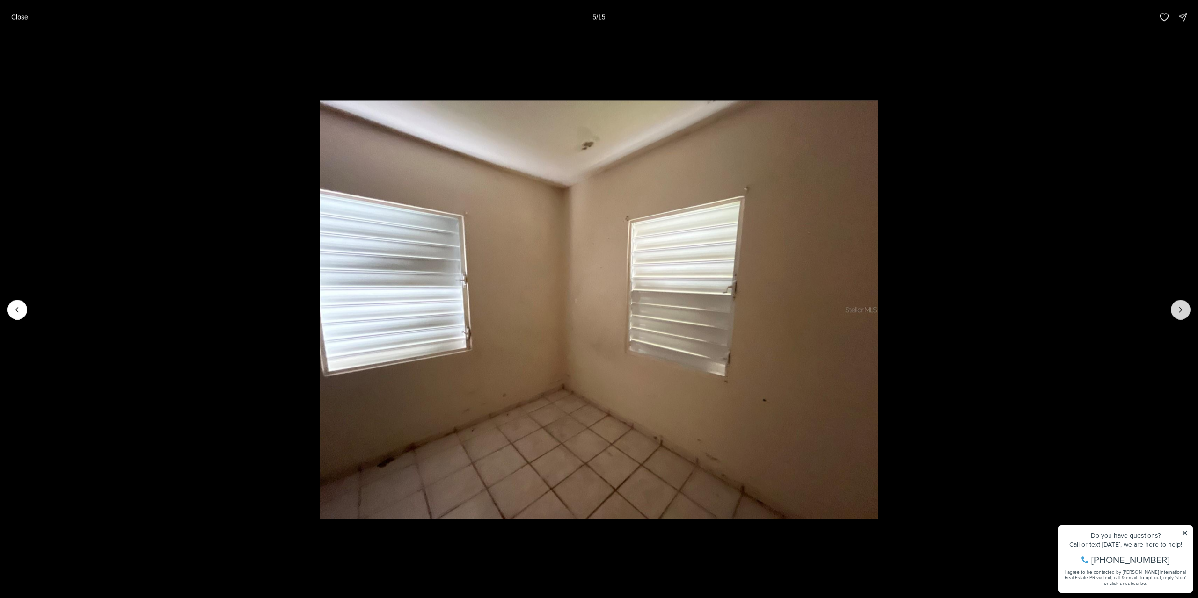
click at [1186, 307] on button "Next slide" at bounding box center [1181, 310] width 20 height 20
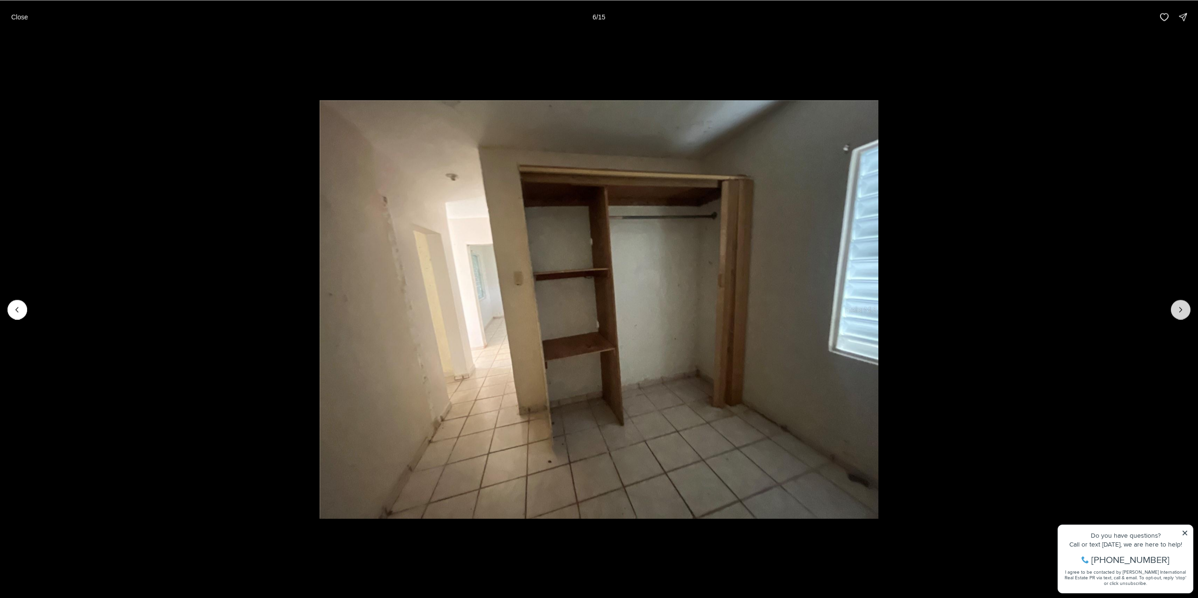
click at [1186, 307] on button "Next slide" at bounding box center [1181, 310] width 20 height 20
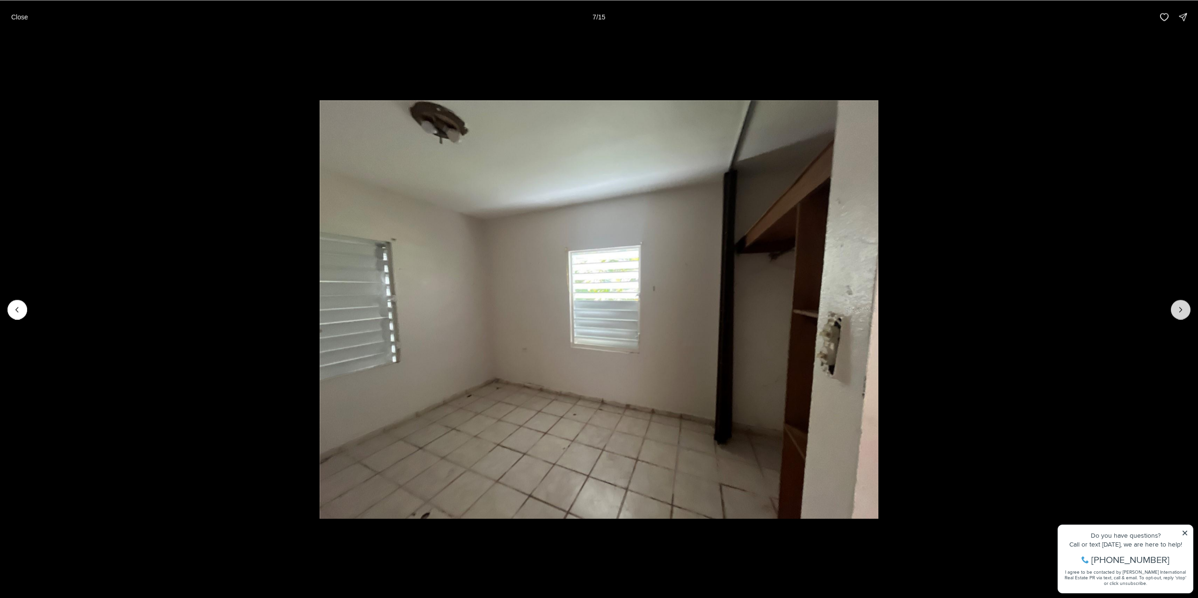
click at [1186, 307] on button "Next slide" at bounding box center [1181, 310] width 20 height 20
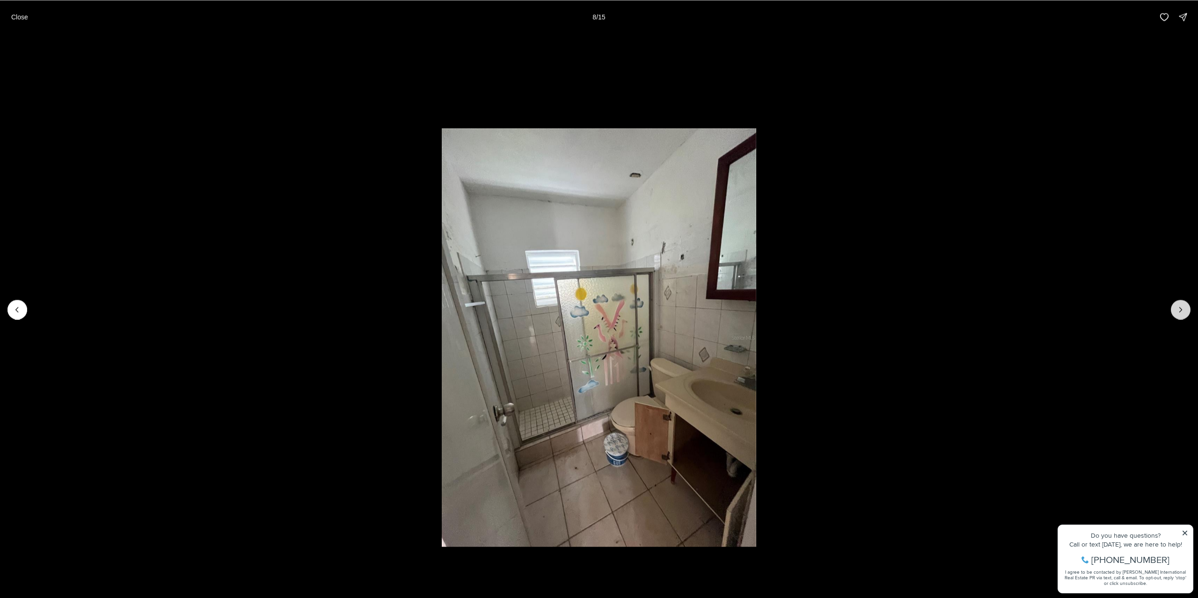
click at [1186, 307] on button "Next slide" at bounding box center [1181, 310] width 20 height 20
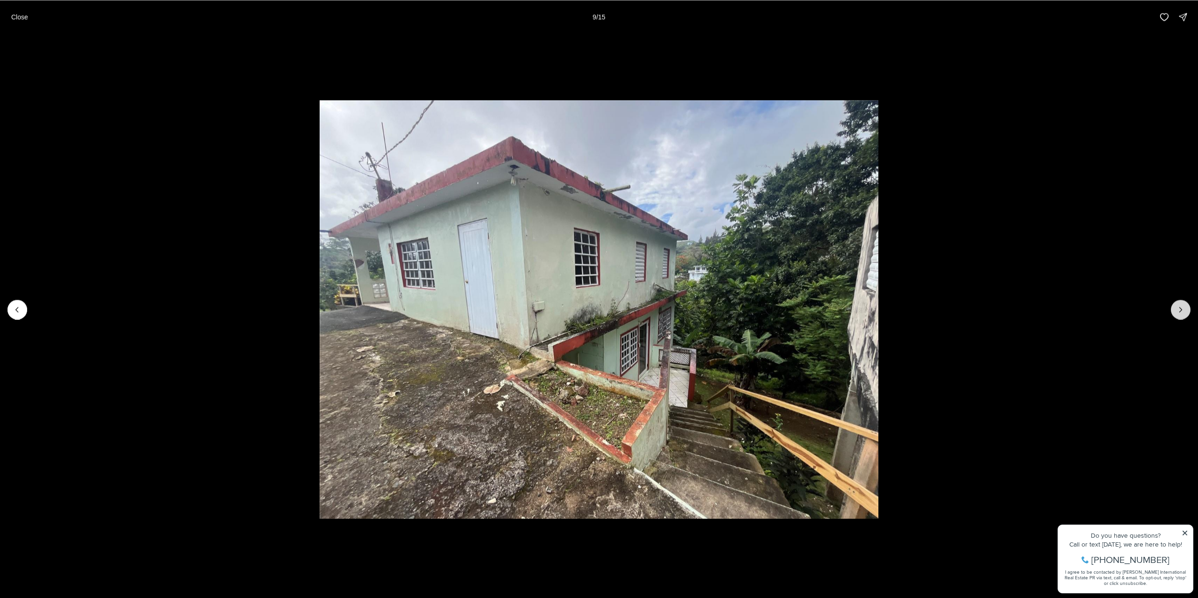
click at [1186, 307] on button "Next slide" at bounding box center [1181, 310] width 20 height 20
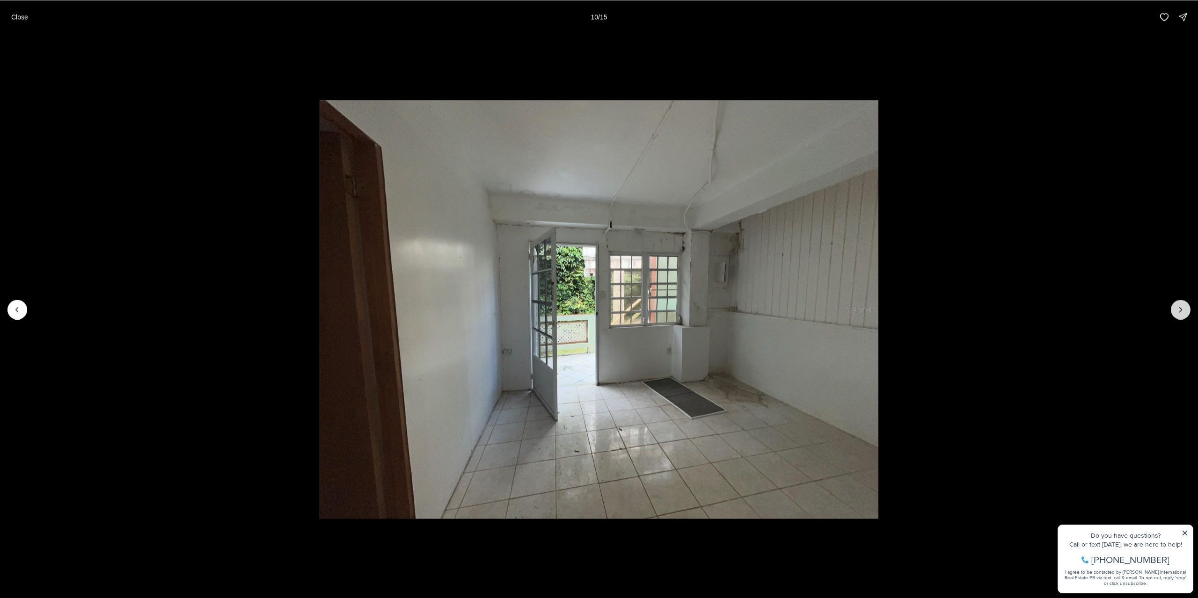
click at [1179, 307] on icon "Next slide" at bounding box center [1180, 309] width 9 height 9
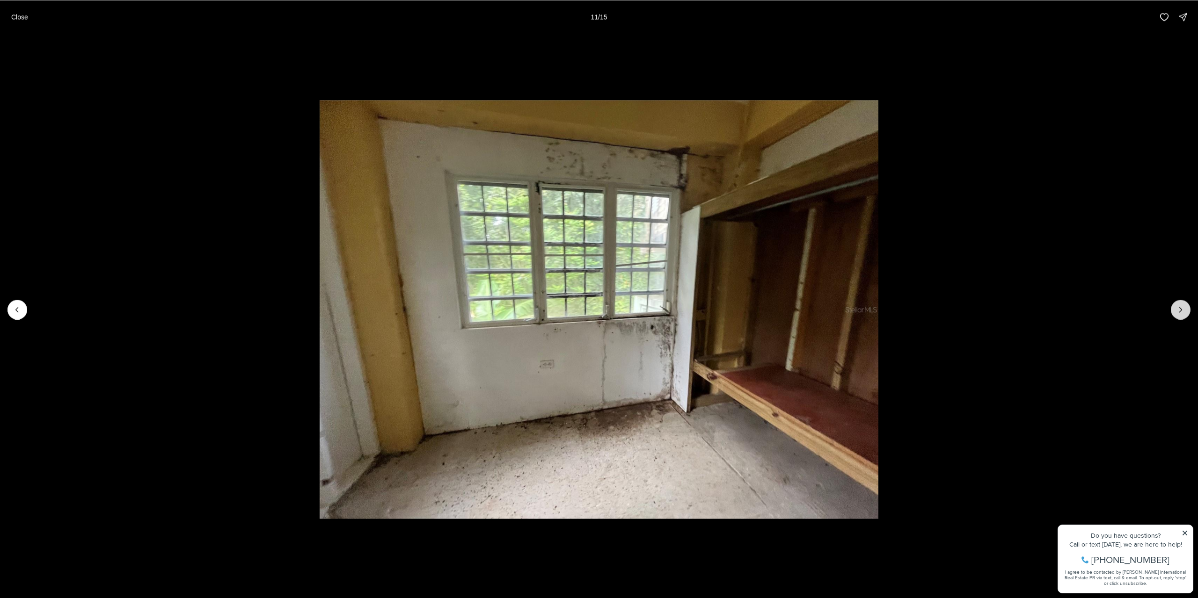
click at [1180, 307] on icon "Next slide" at bounding box center [1180, 309] width 9 height 9
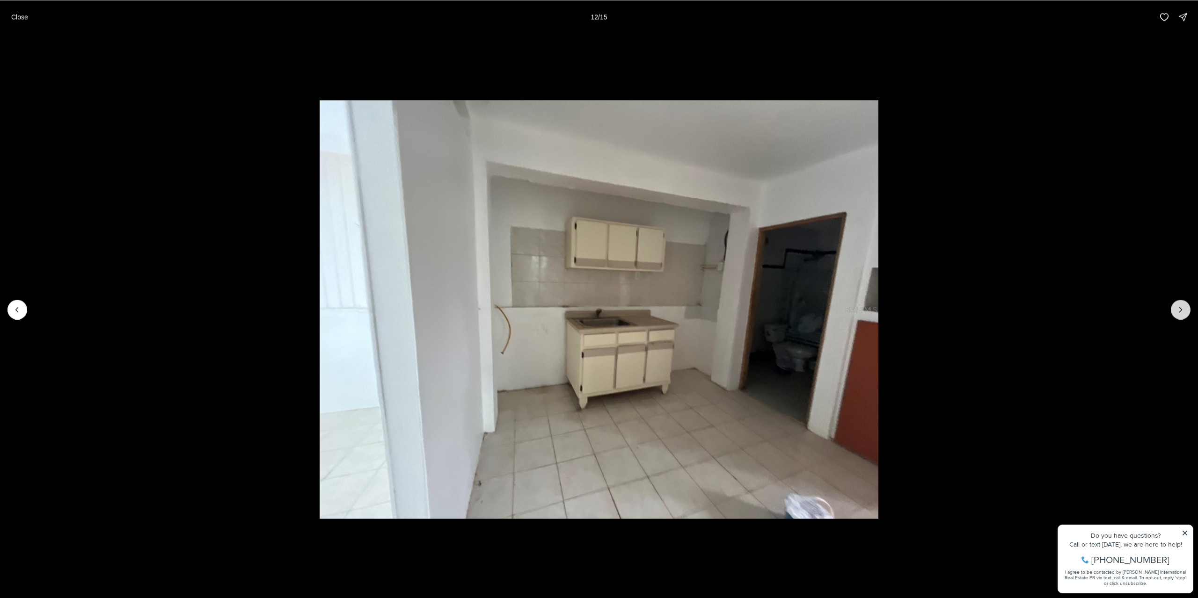
click at [1180, 307] on icon "Next slide" at bounding box center [1180, 309] width 9 height 9
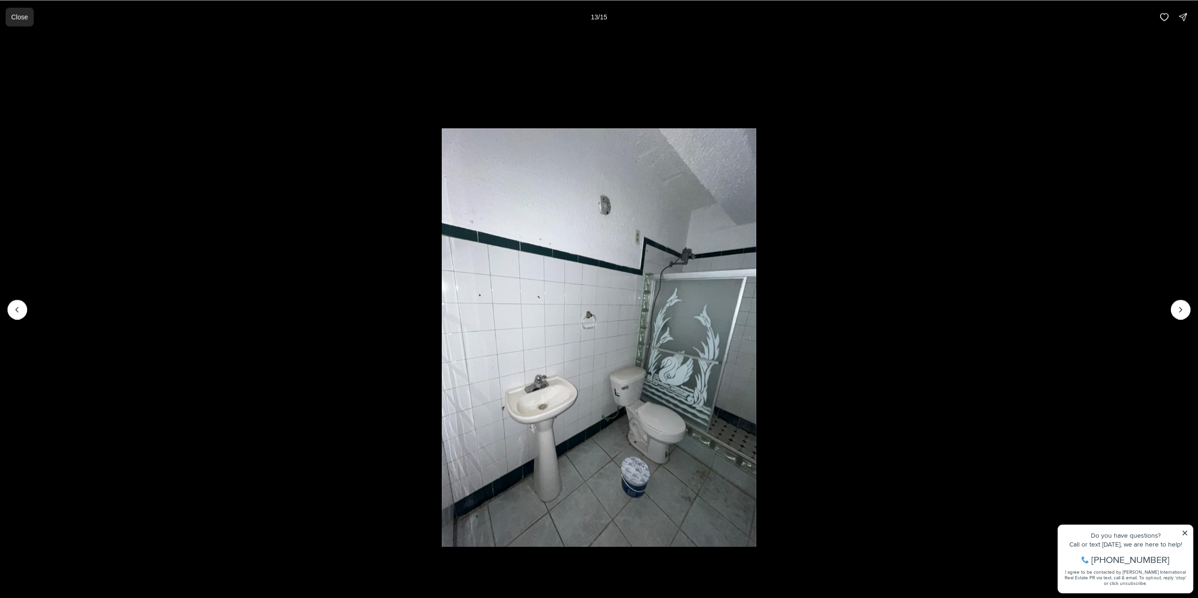
click at [17, 23] on button "Close" at bounding box center [20, 16] width 28 height 19
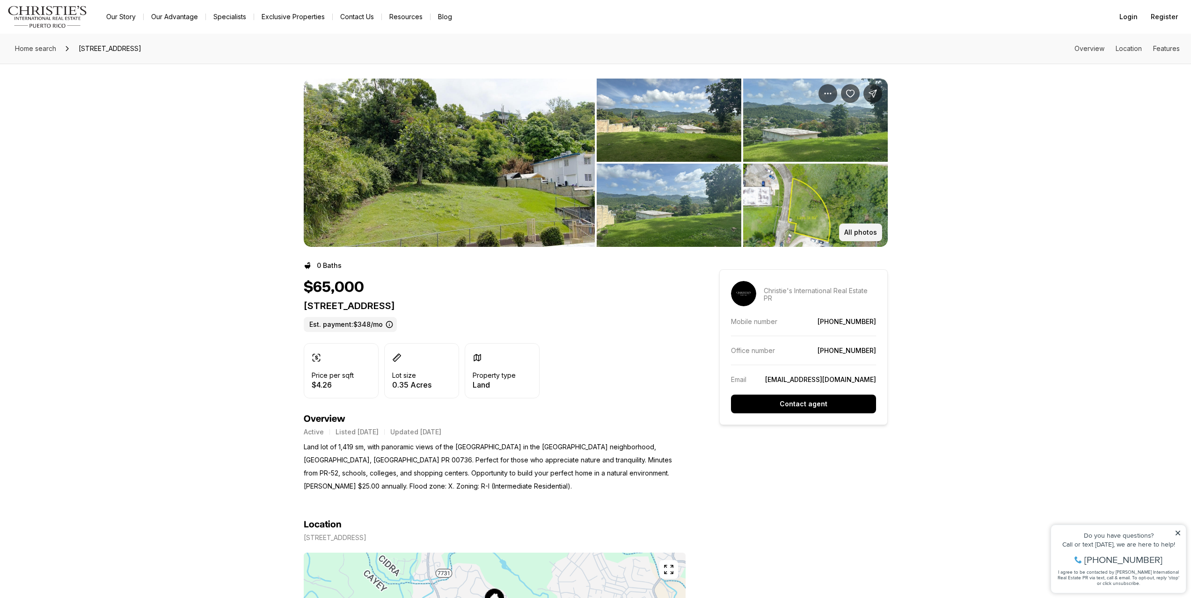
click at [852, 234] on p "All photos" at bounding box center [860, 232] width 33 height 7
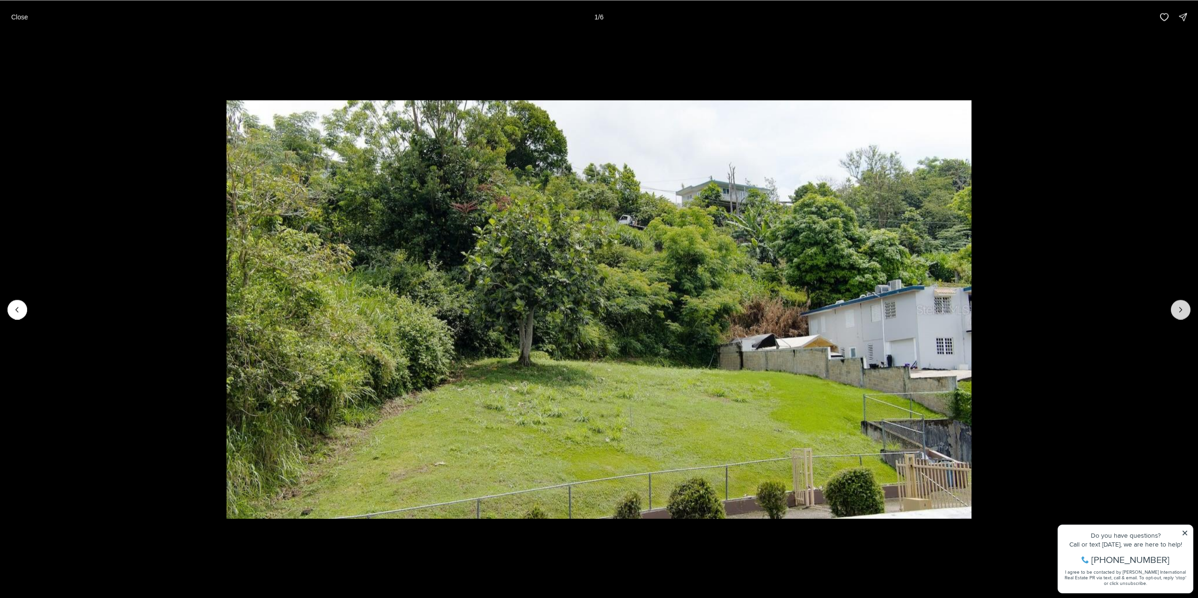
click at [1180, 307] on icon "Next slide" at bounding box center [1180, 309] width 9 height 9
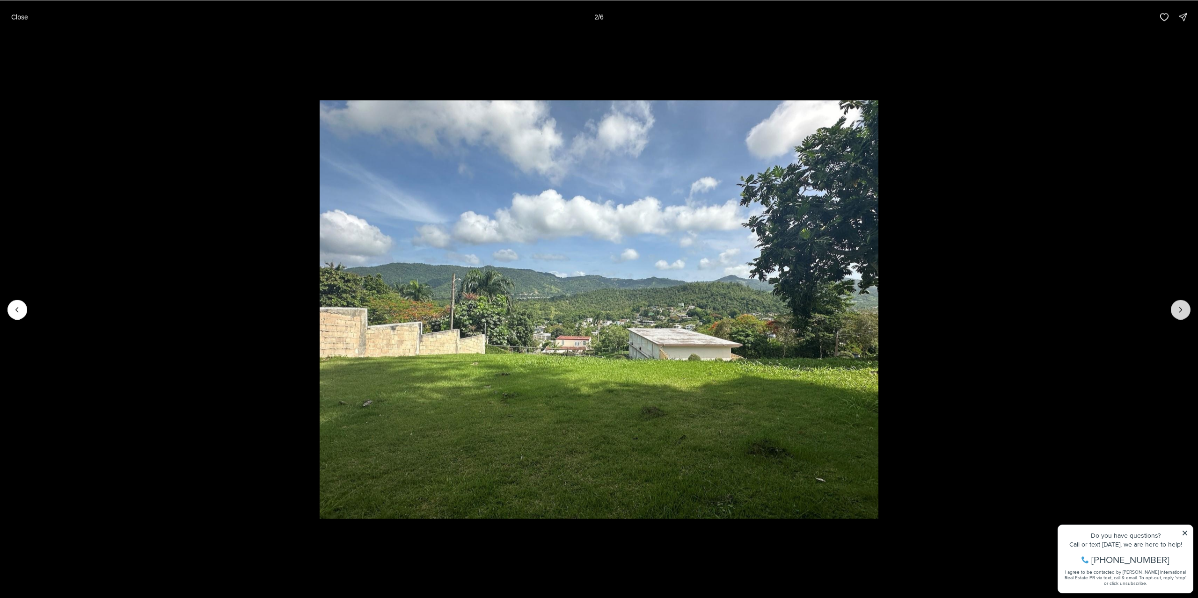
click at [1180, 307] on icon "Next slide" at bounding box center [1180, 309] width 9 height 9
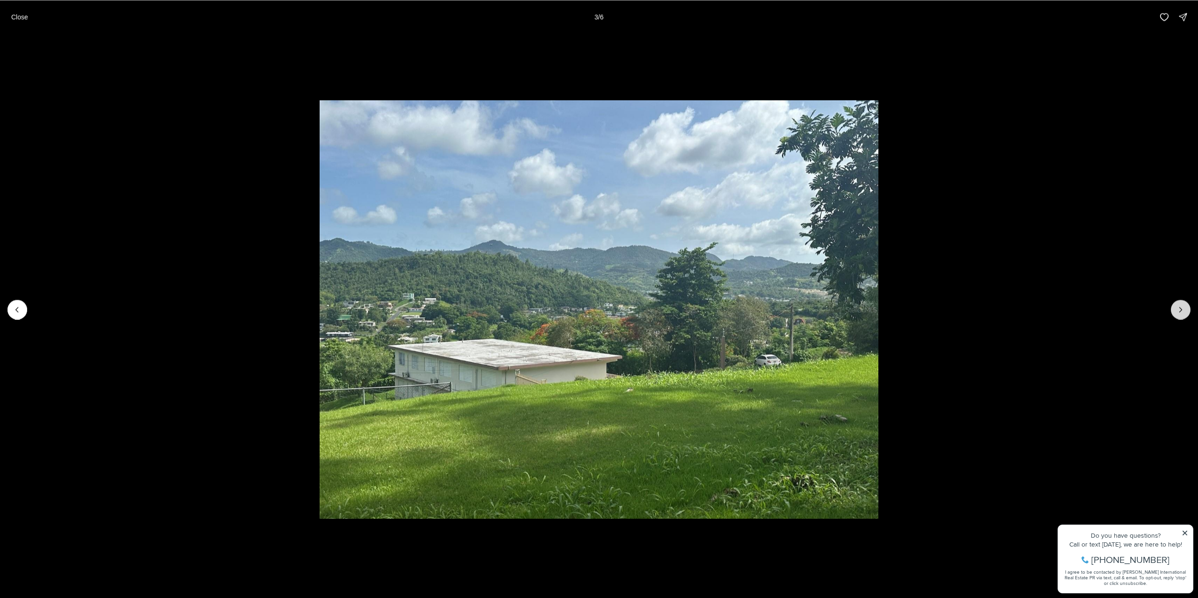
click at [1180, 307] on icon "Next slide" at bounding box center [1180, 309] width 9 height 9
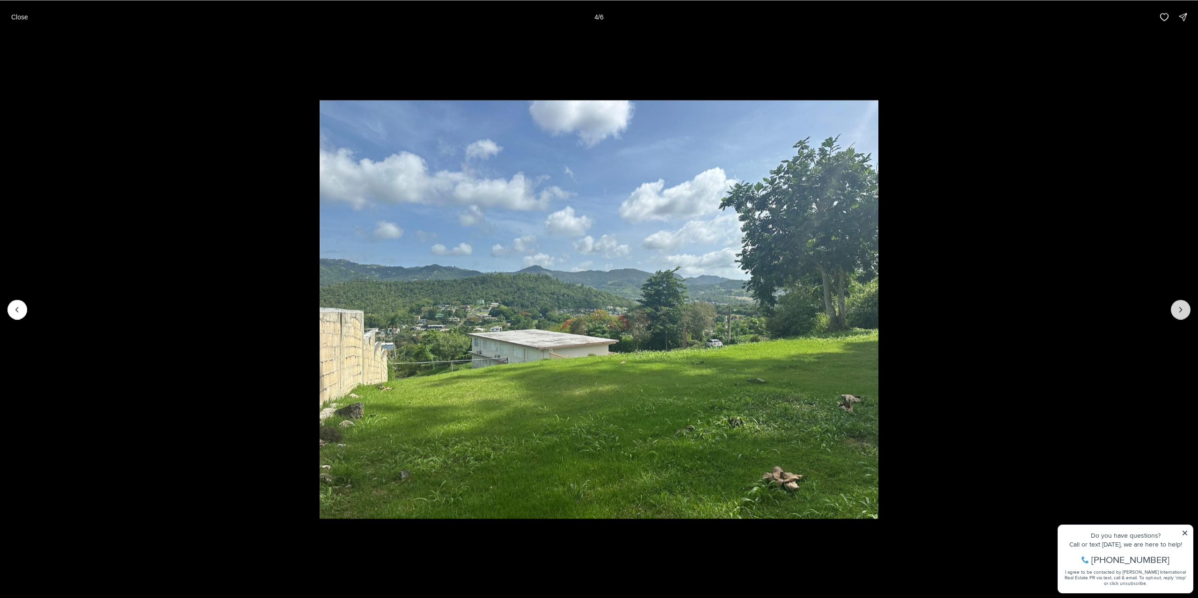
click at [1180, 307] on icon "Next slide" at bounding box center [1180, 309] width 9 height 9
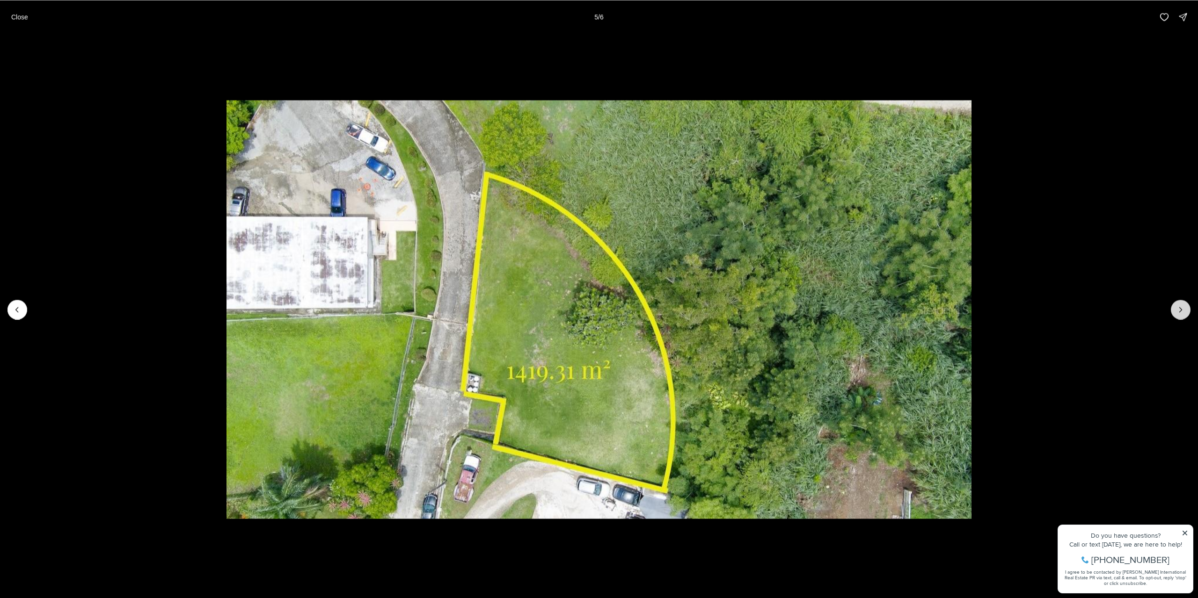
click at [1180, 307] on icon "Next slide" at bounding box center [1180, 309] width 9 height 9
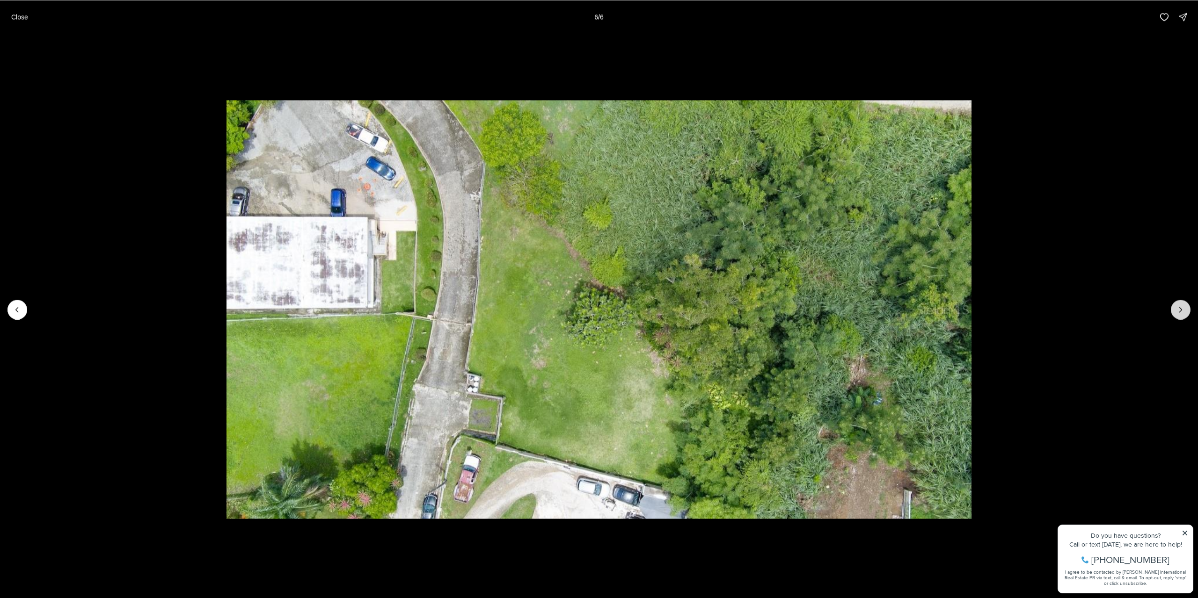
click at [1180, 307] on div at bounding box center [1181, 310] width 20 height 20
click at [22, 18] on p "Close" at bounding box center [19, 16] width 17 height 7
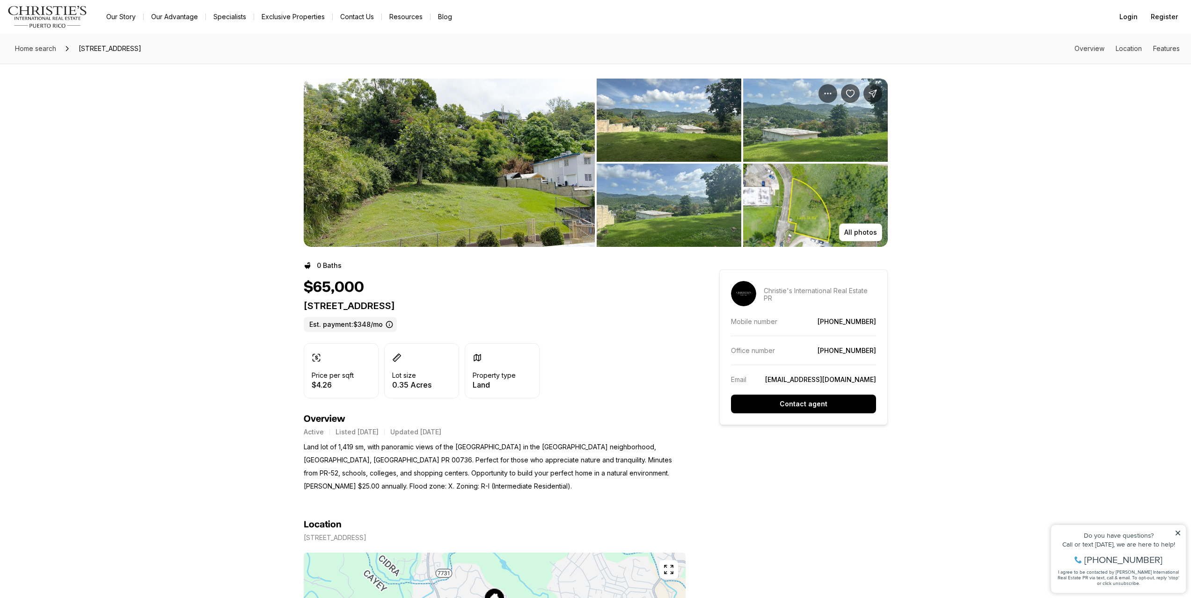
click at [677, 122] on img "View image gallery" at bounding box center [669, 120] width 145 height 83
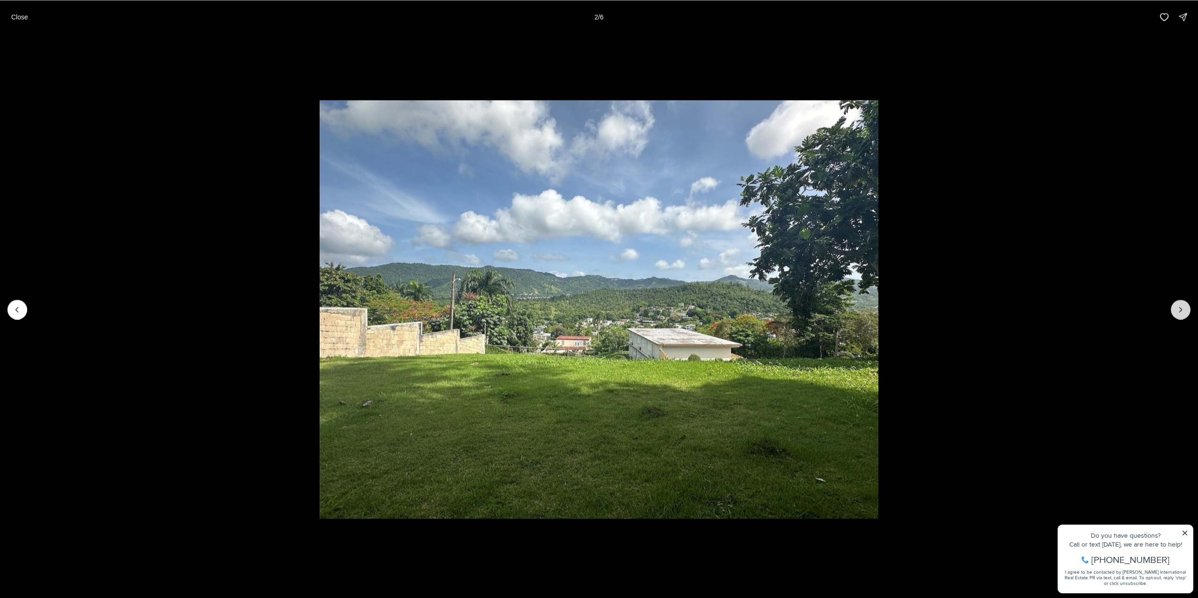
click at [1175, 313] on button "Next slide" at bounding box center [1181, 310] width 20 height 20
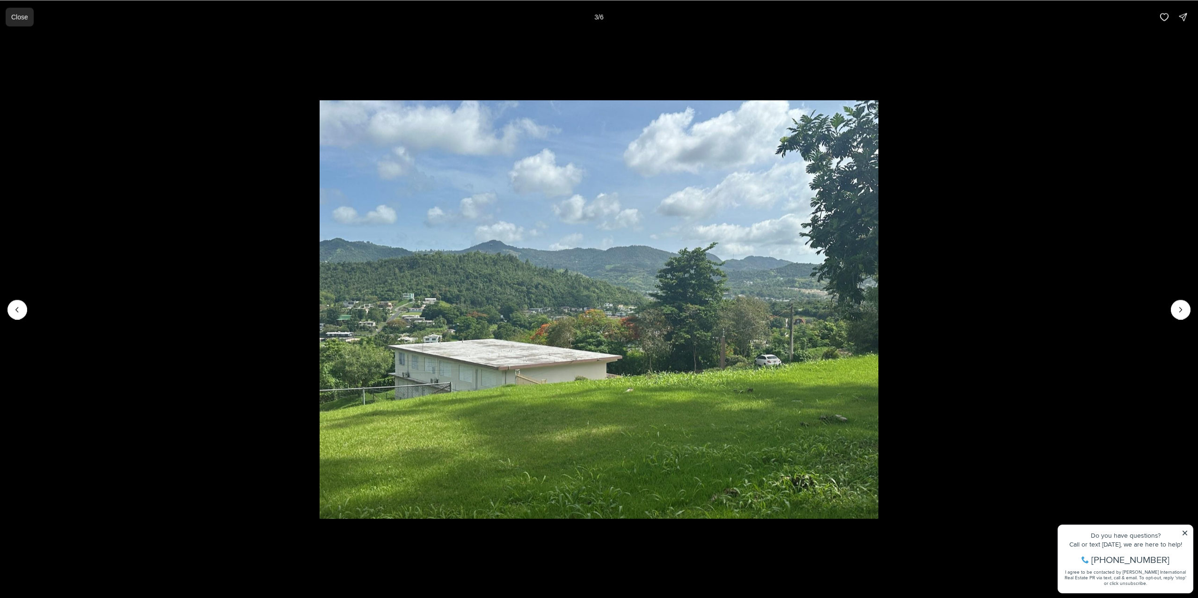
click at [20, 18] on p "Close" at bounding box center [19, 16] width 17 height 7
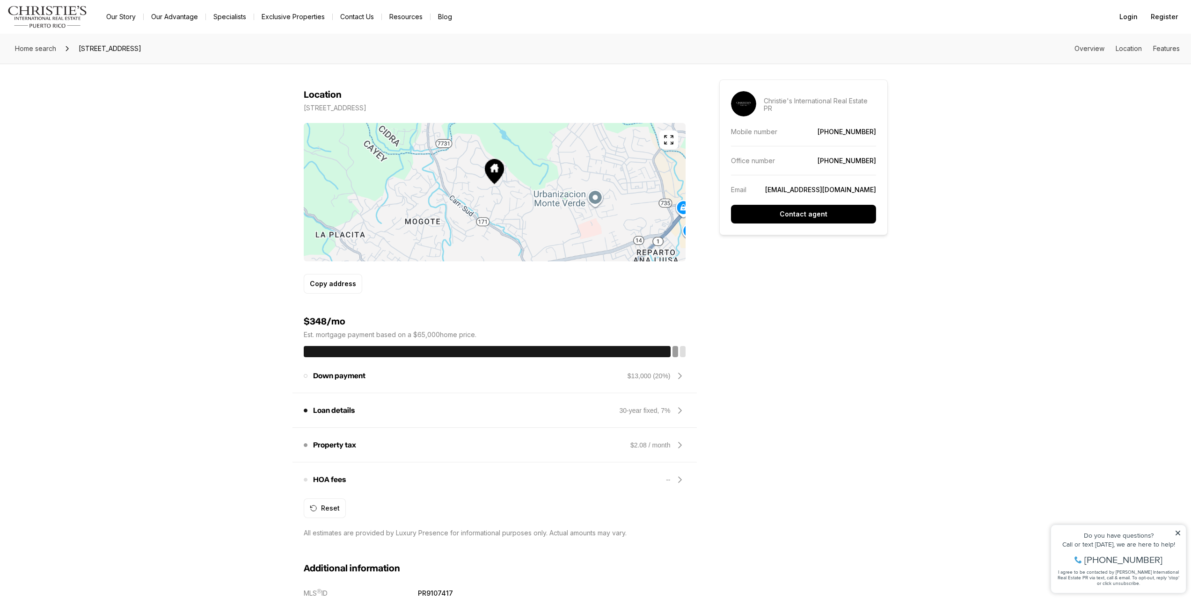
scroll to position [405, 0]
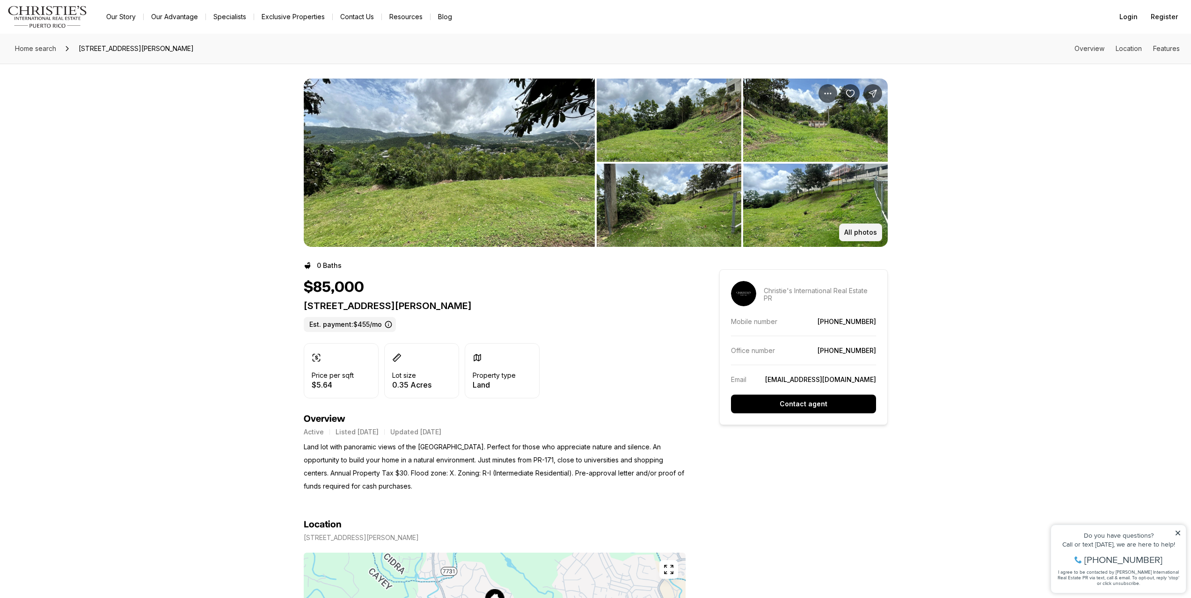
click at [863, 232] on p "All photos" at bounding box center [860, 232] width 33 height 7
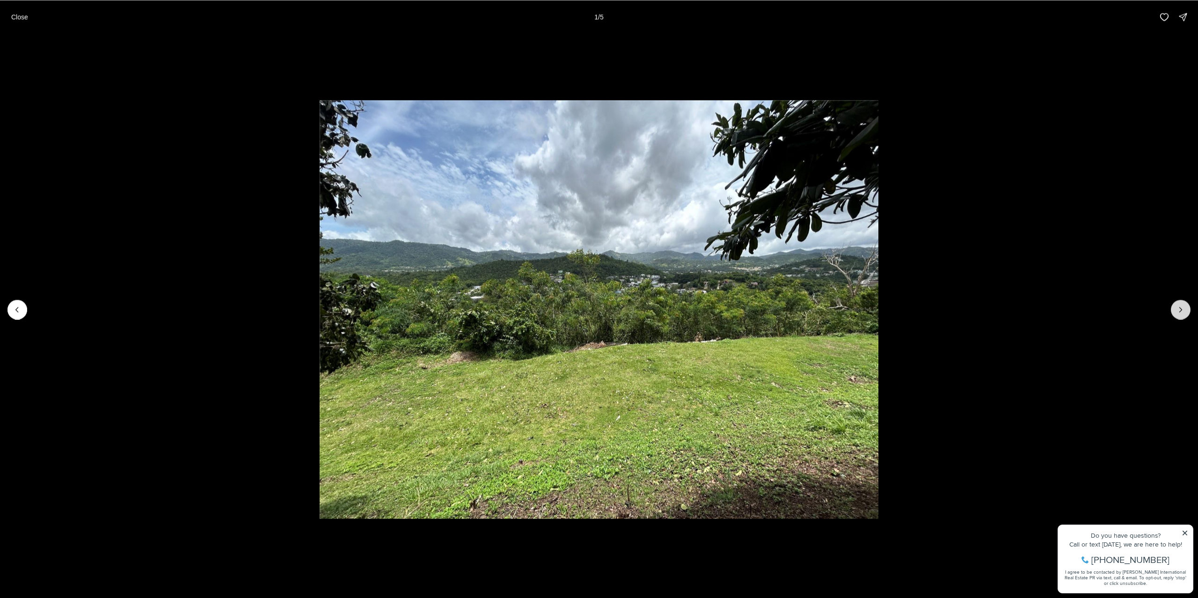
click at [1178, 311] on icon "Next slide" at bounding box center [1180, 309] width 9 height 9
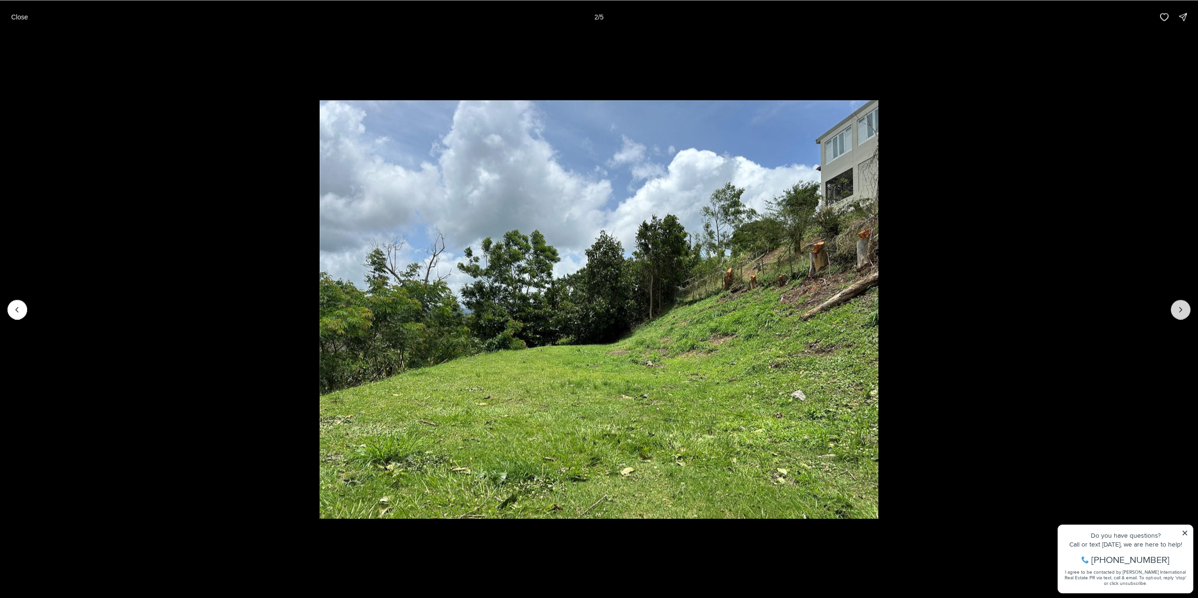
click at [1177, 311] on icon "Next slide" at bounding box center [1180, 309] width 9 height 9
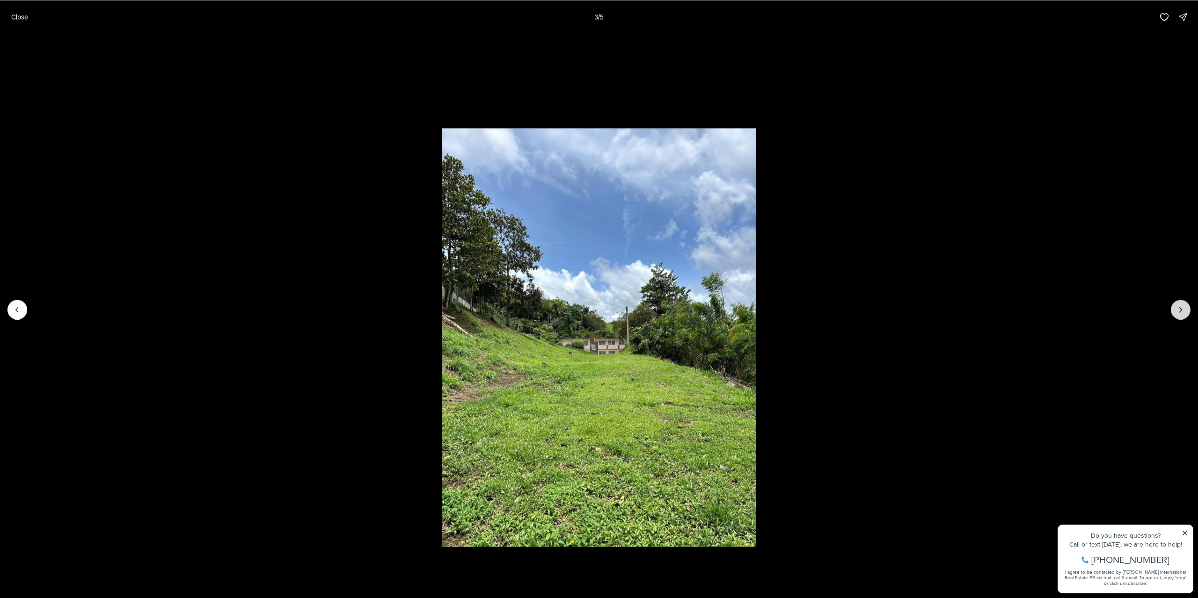
click at [1177, 311] on icon "Next slide" at bounding box center [1180, 309] width 9 height 9
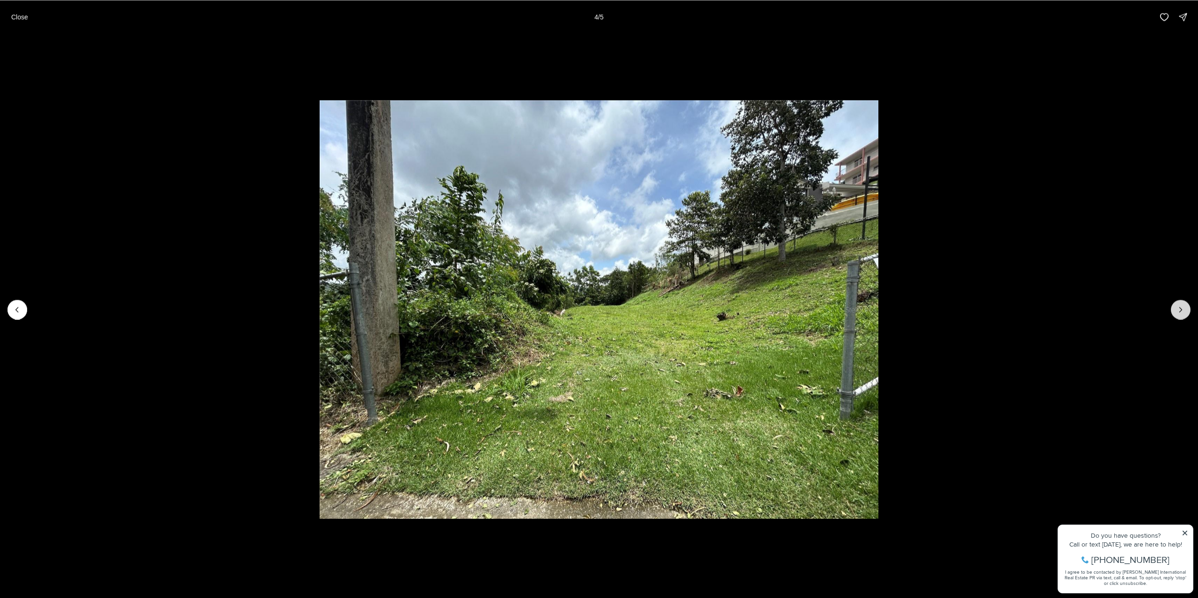
click at [1177, 311] on icon "Next slide" at bounding box center [1180, 309] width 9 height 9
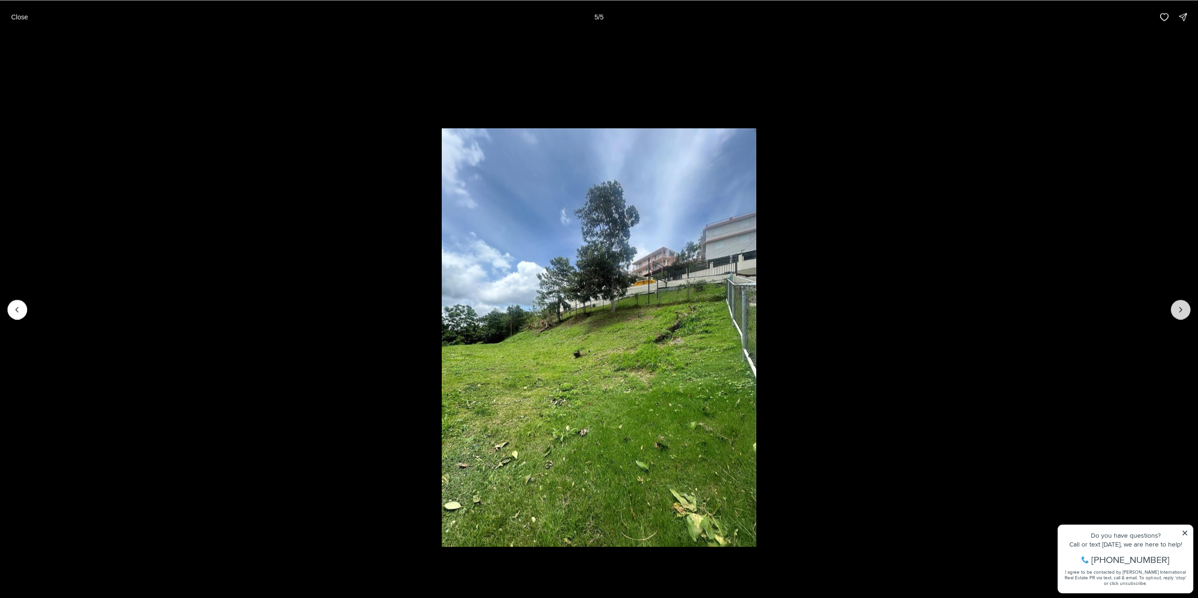
click at [1177, 311] on div at bounding box center [1181, 310] width 20 height 20
click at [15, 24] on button "Close" at bounding box center [20, 16] width 28 height 19
